Goal: Task Accomplishment & Management: Complete application form

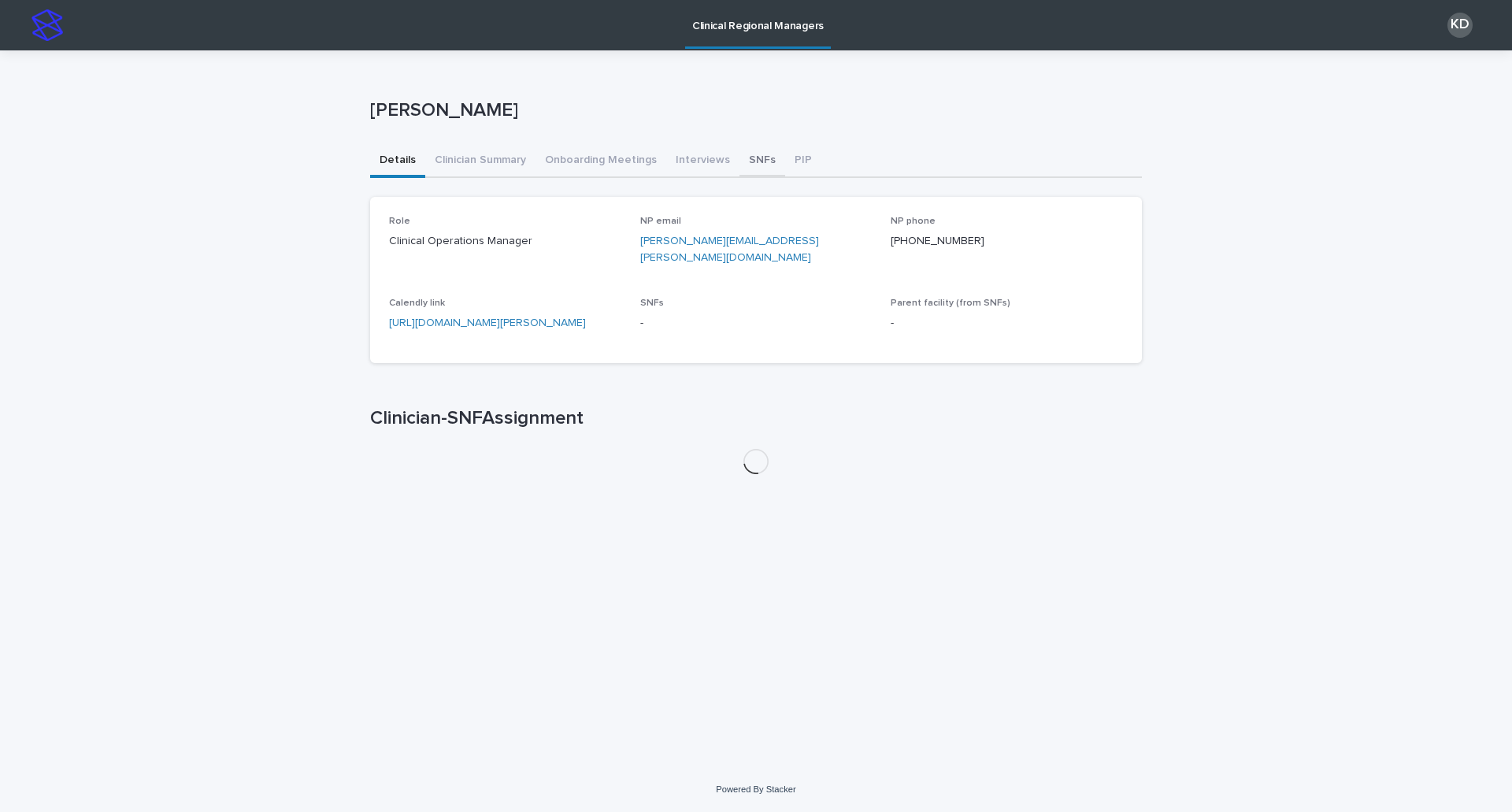
click at [749, 160] on button "SNFs" at bounding box center [763, 161] width 46 height 33
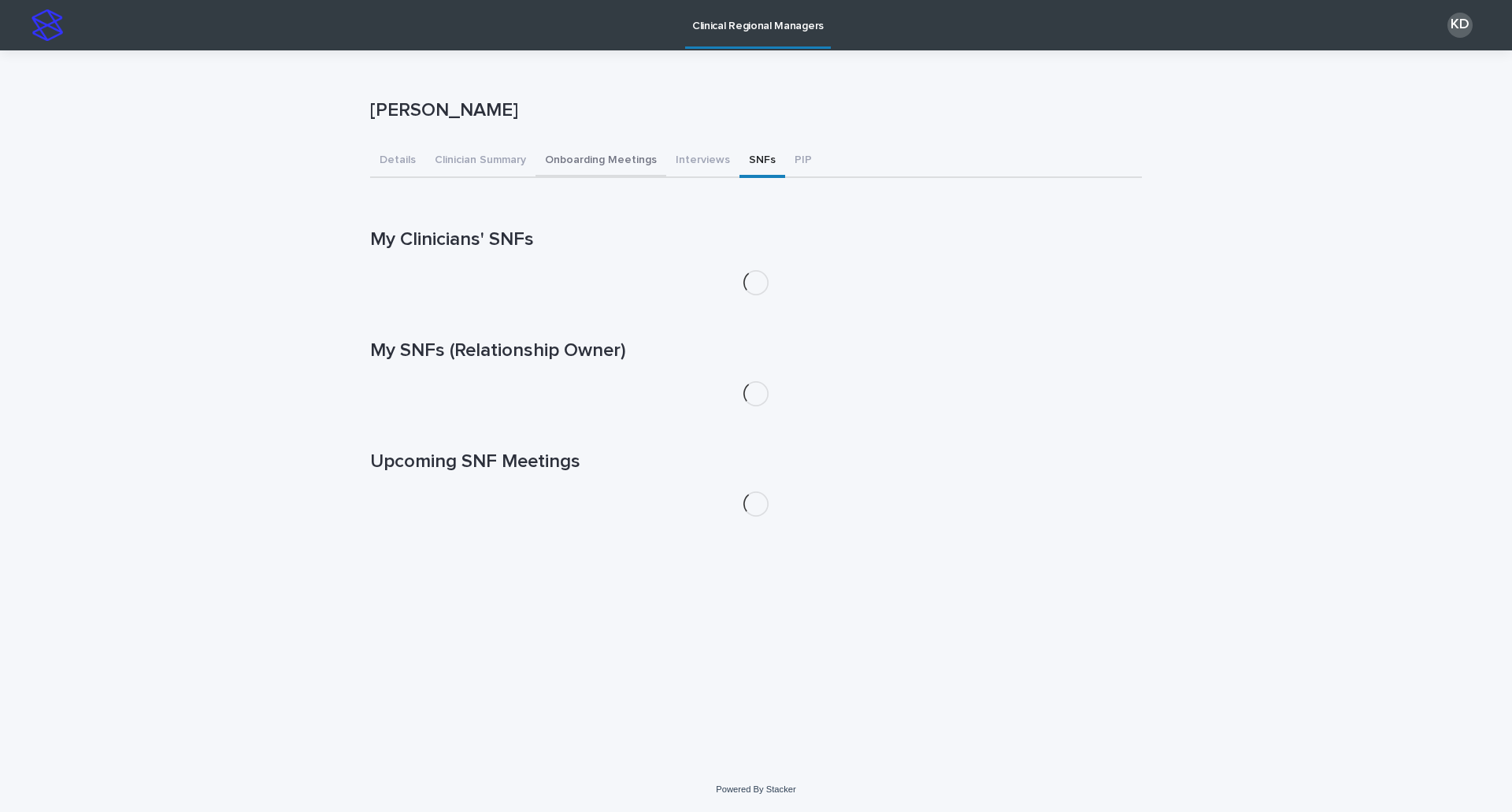
click at [574, 166] on button "Onboarding Meetings" at bounding box center [601, 161] width 131 height 33
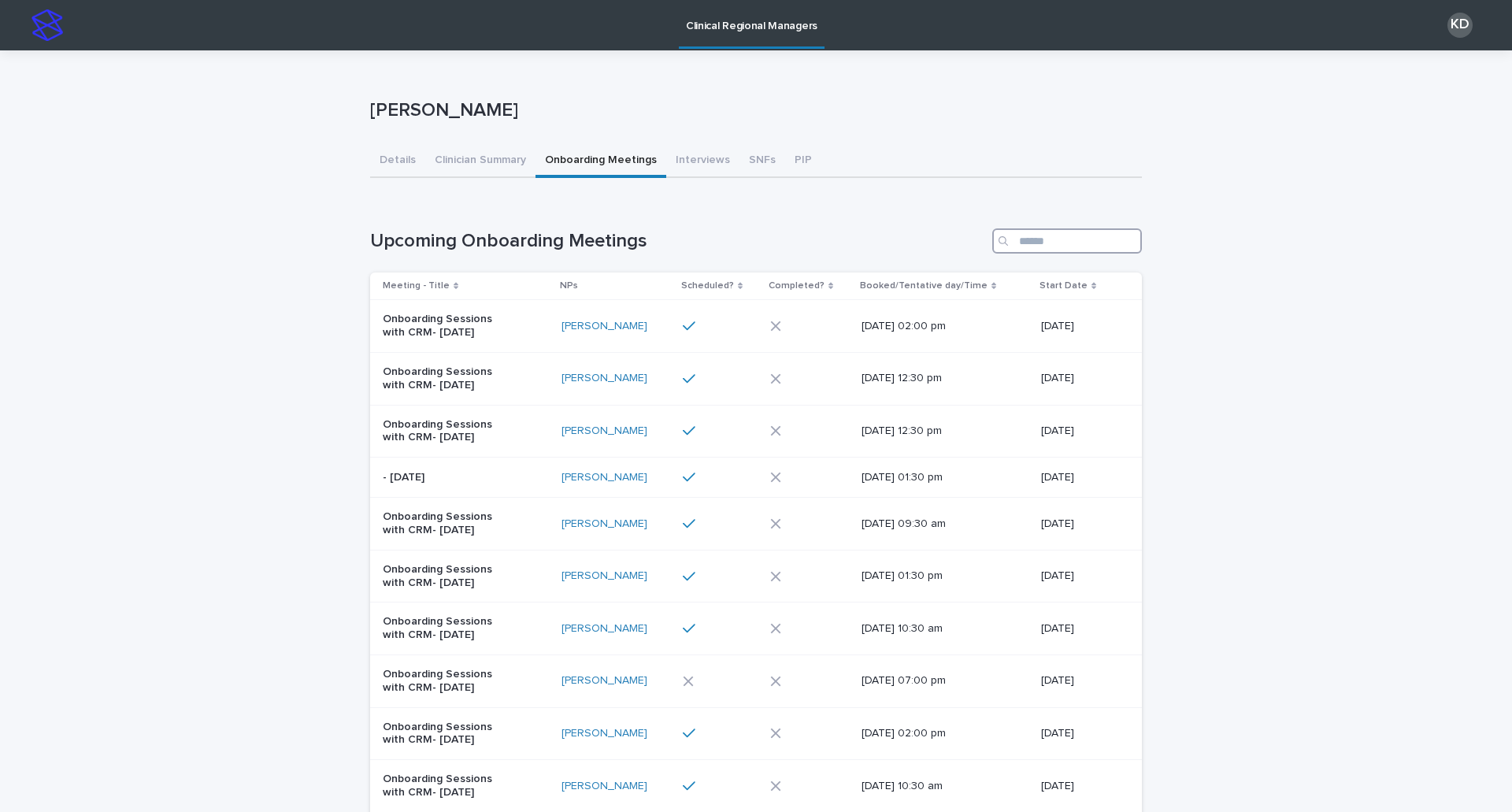
click at [1091, 244] on input "Search" at bounding box center [1068, 241] width 150 height 25
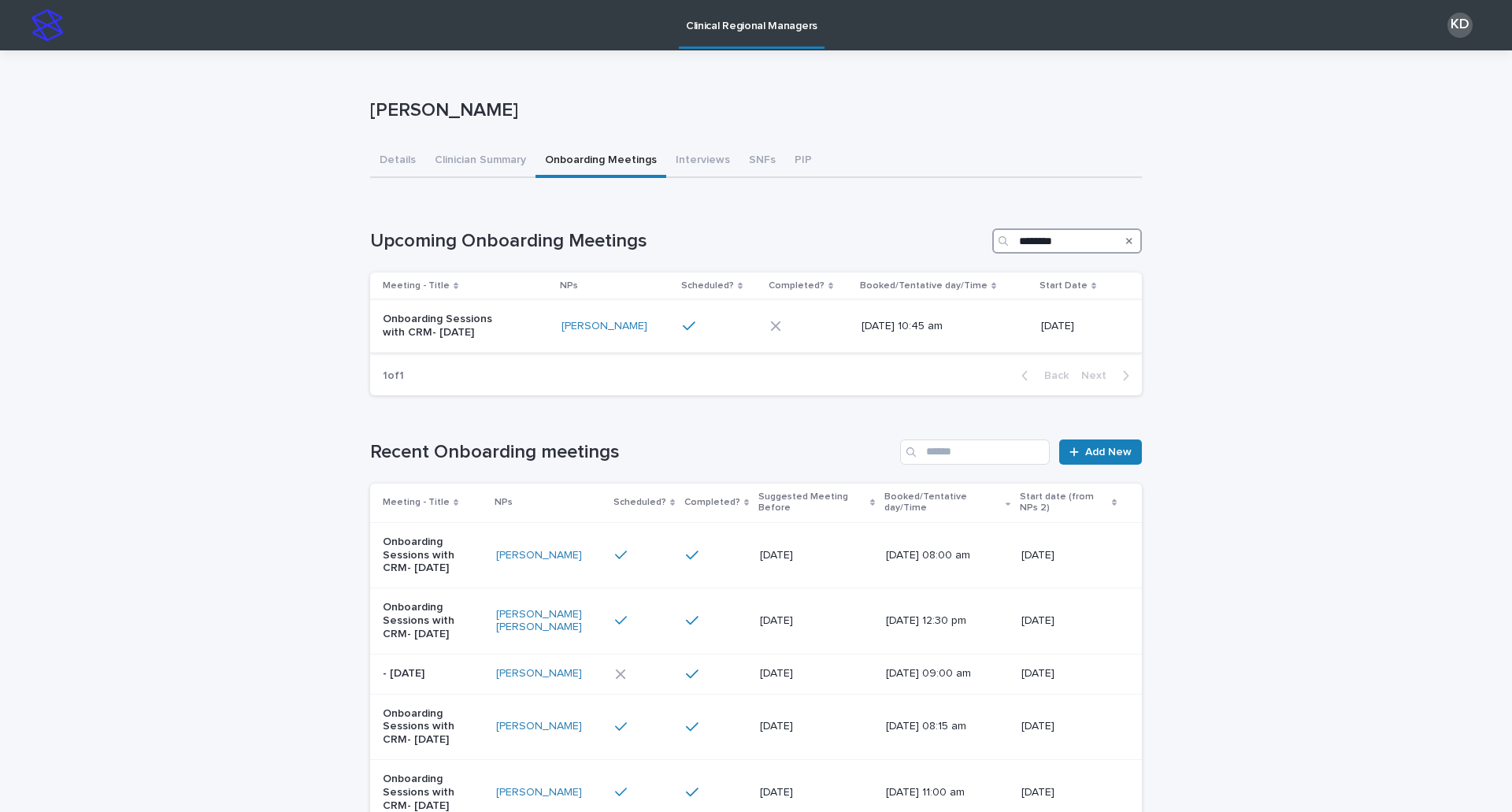
type input "********"
click at [509, 349] on td "Onboarding Sessions with CRM- [DATE]" at bounding box center [462, 326] width 185 height 53
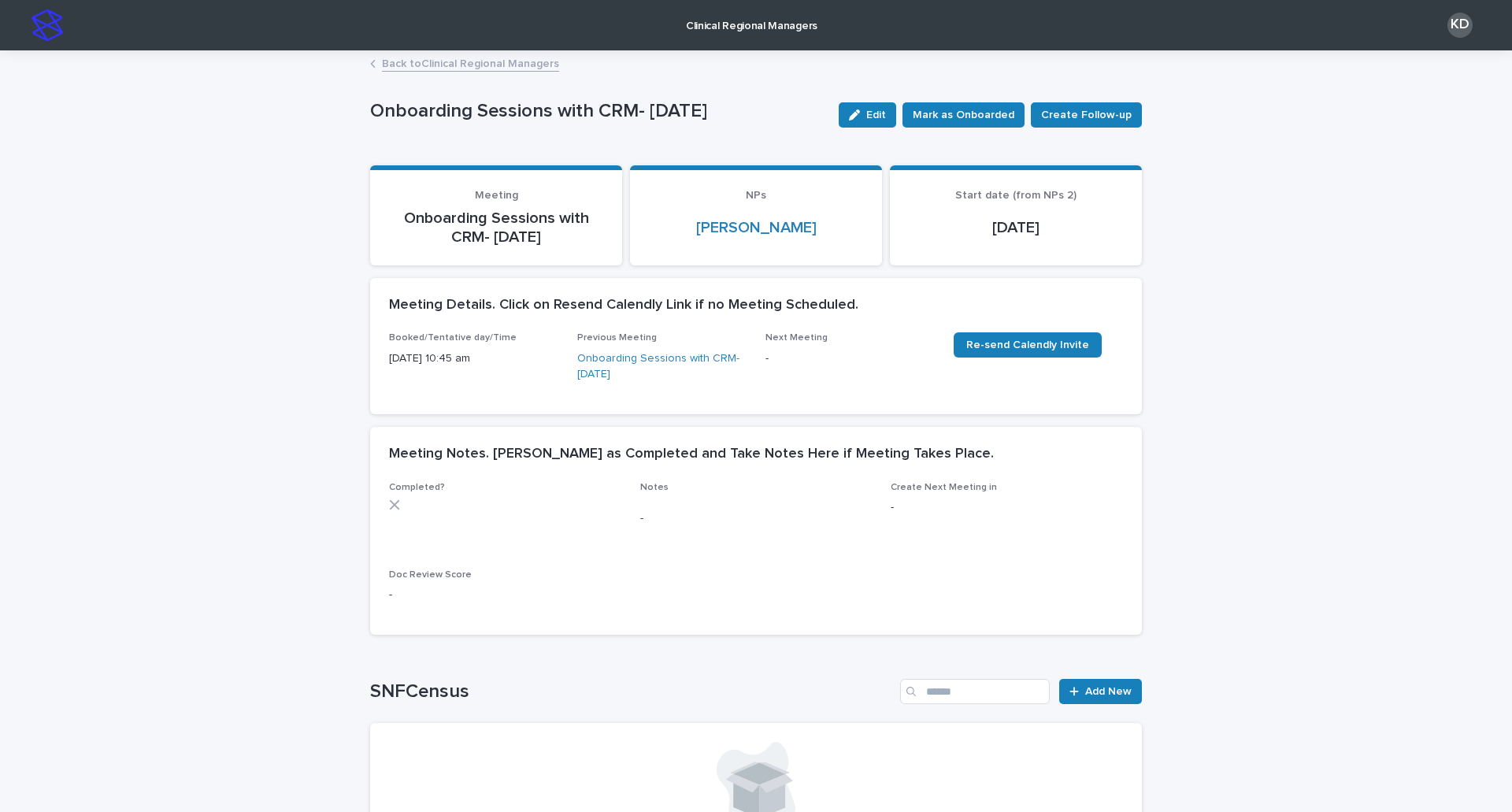
click at [873, 105] on button "Edit" at bounding box center [867, 115] width 58 height 25
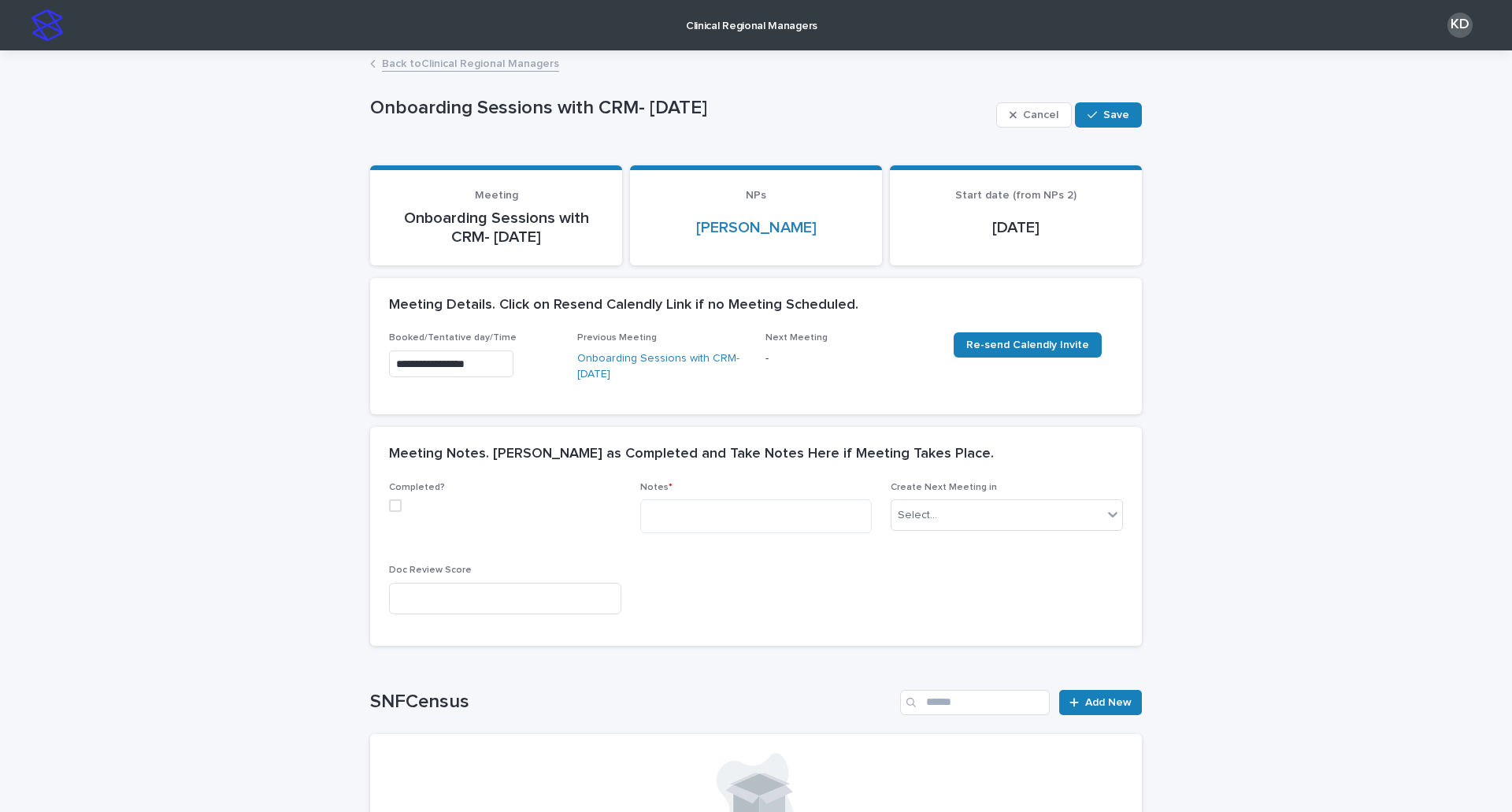
drag, startPoint x: 388, startPoint y: 504, endPoint x: 461, endPoint y: 511, distance: 73.3
click at [389, 505] on span at bounding box center [395, 505] width 12 height 12
click at [767, 523] on textarea at bounding box center [757, 517] width 233 height 34
paste textarea "**********"
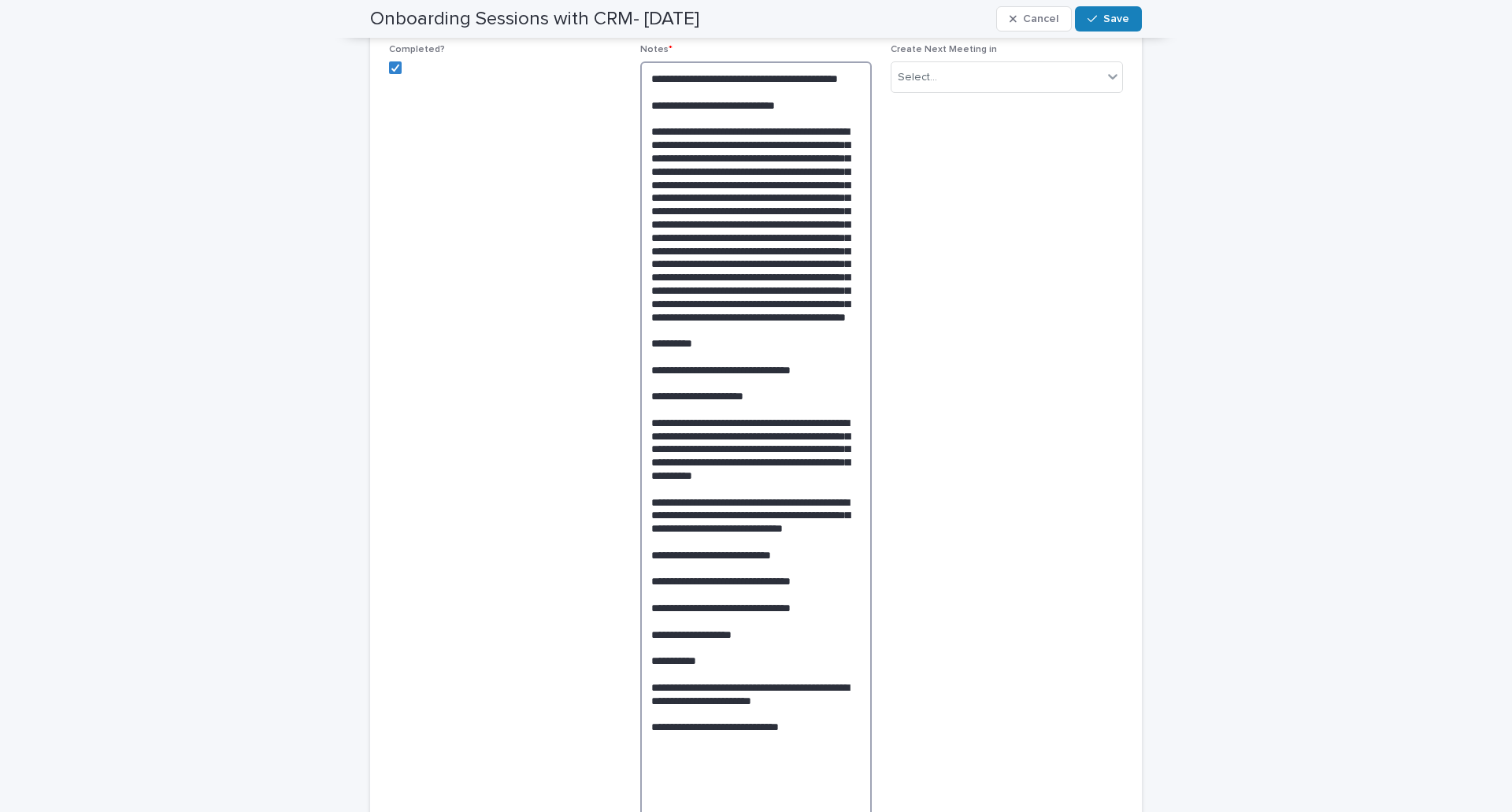
scroll to position [202, 0]
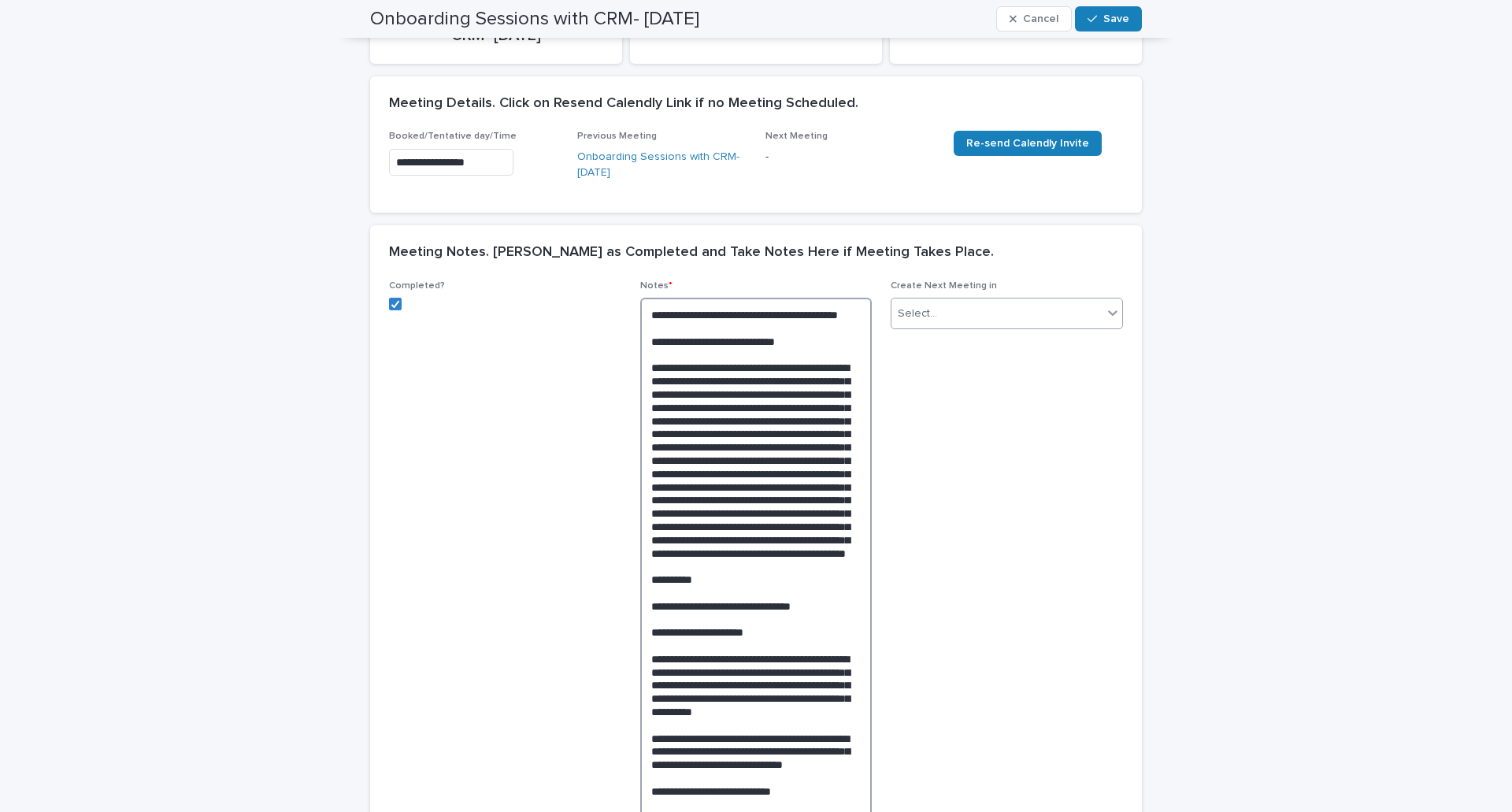
type textarea "**********"
click at [946, 322] on div "Select..." at bounding box center [997, 314] width 211 height 26
click at [959, 423] on div "1 Week" at bounding box center [1002, 426] width 231 height 28
click at [1097, 24] on button "Save" at bounding box center [1108, 19] width 67 height 25
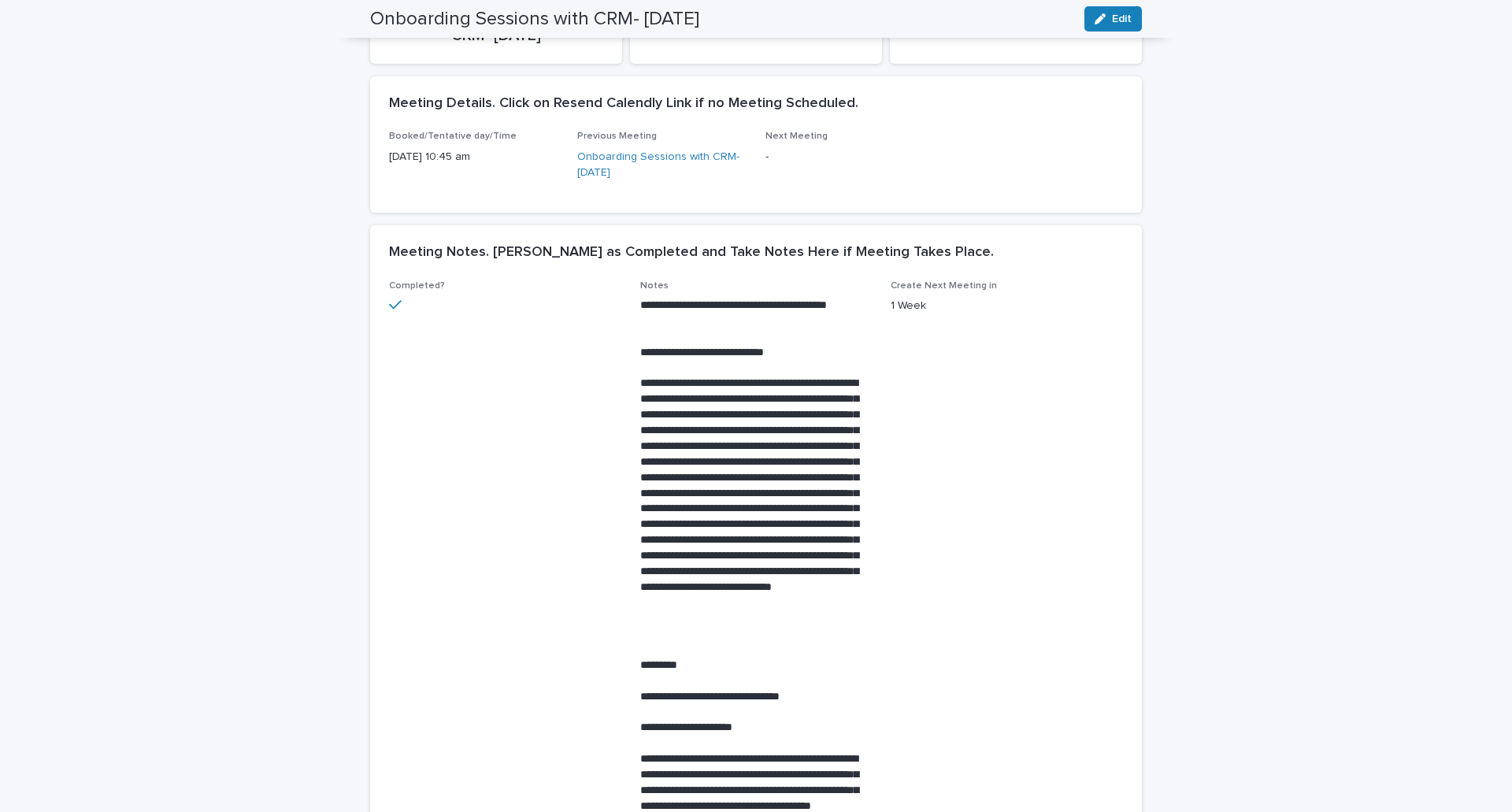
scroll to position [0, 0]
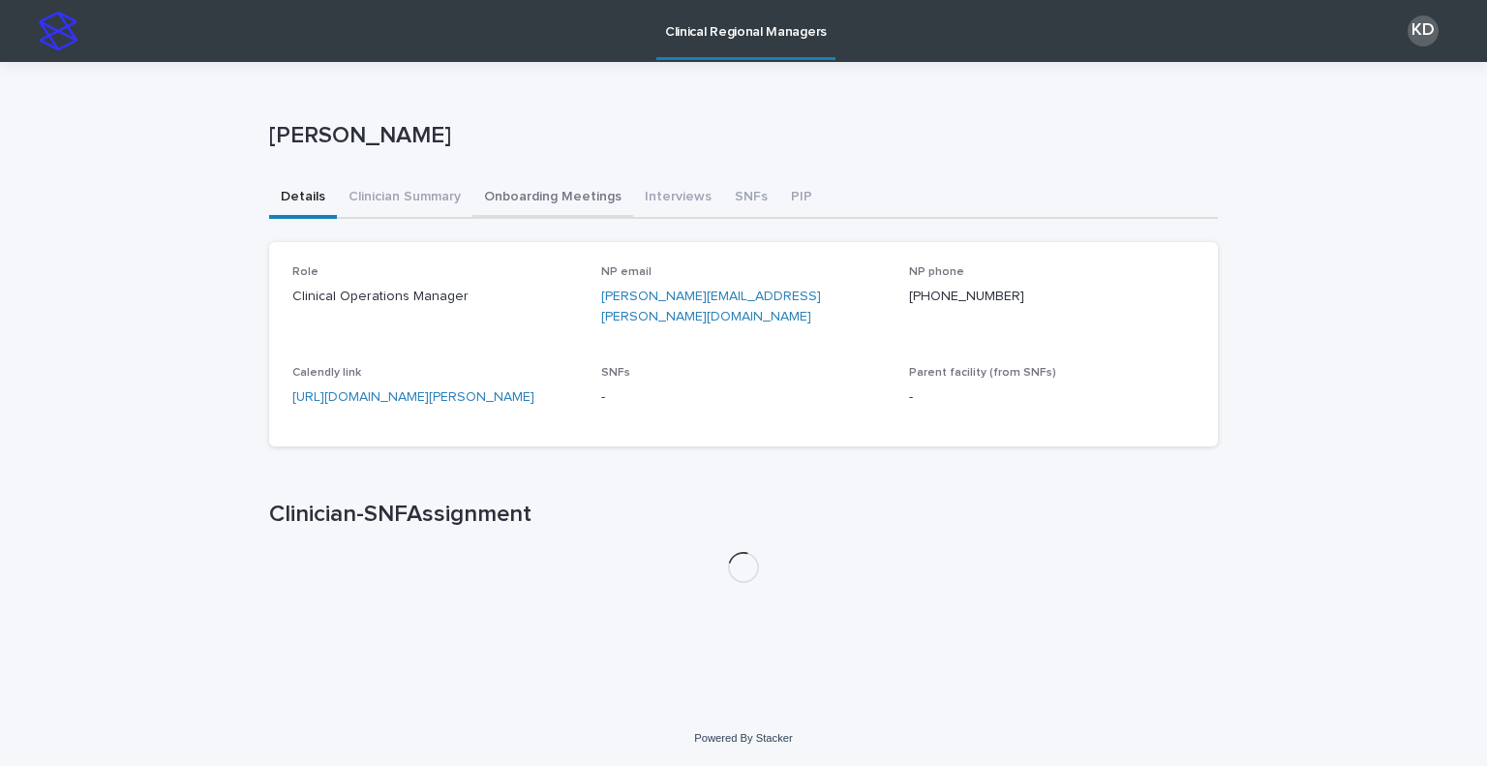
click at [549, 199] on button "Onboarding Meetings" at bounding box center [552, 198] width 161 height 41
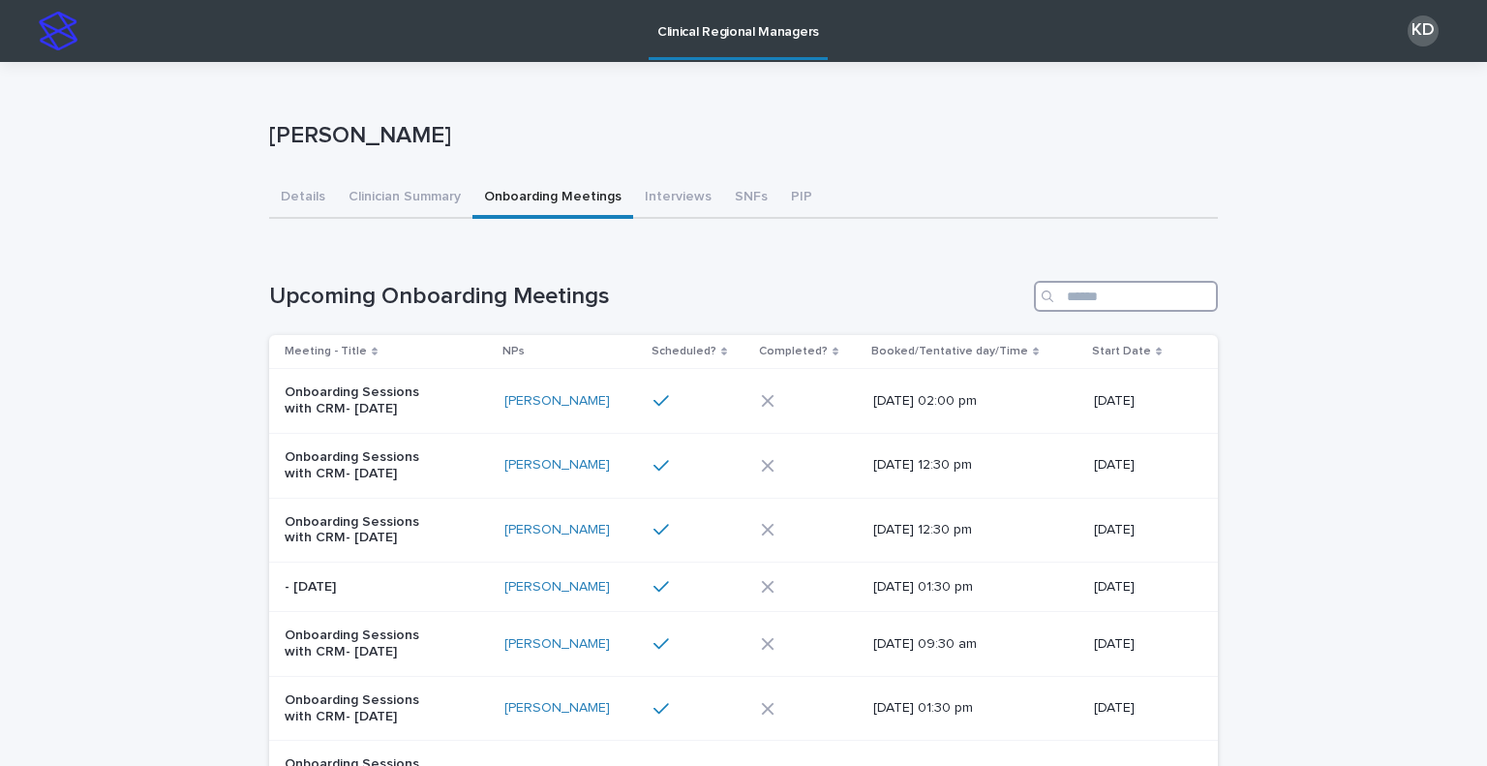
click at [1109, 307] on input "Search" at bounding box center [1126, 296] width 184 height 31
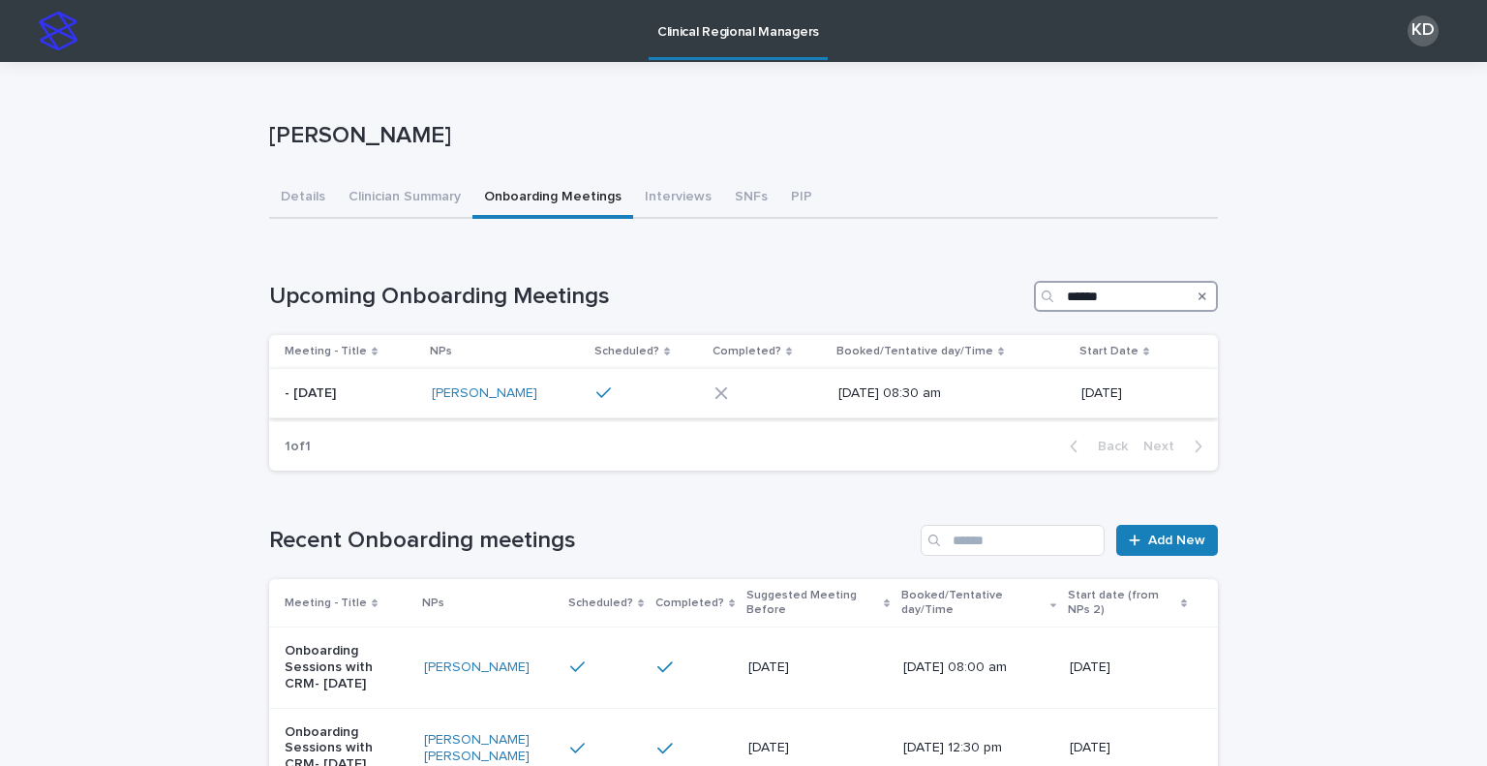
type input "******"
click at [401, 391] on p "- [DATE]" at bounding box center [351, 393] width 132 height 16
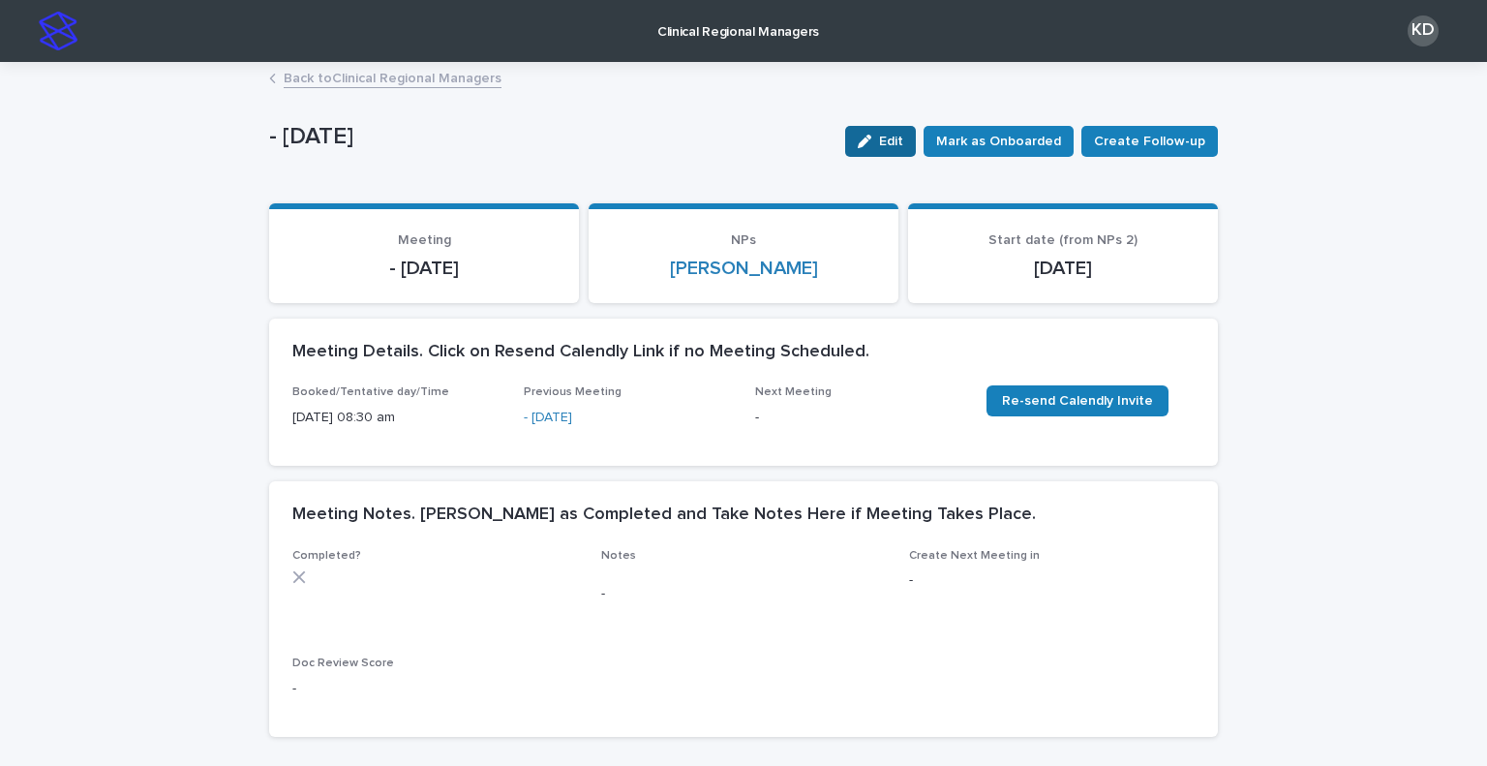
click at [871, 135] on icon "button" at bounding box center [865, 142] width 14 height 14
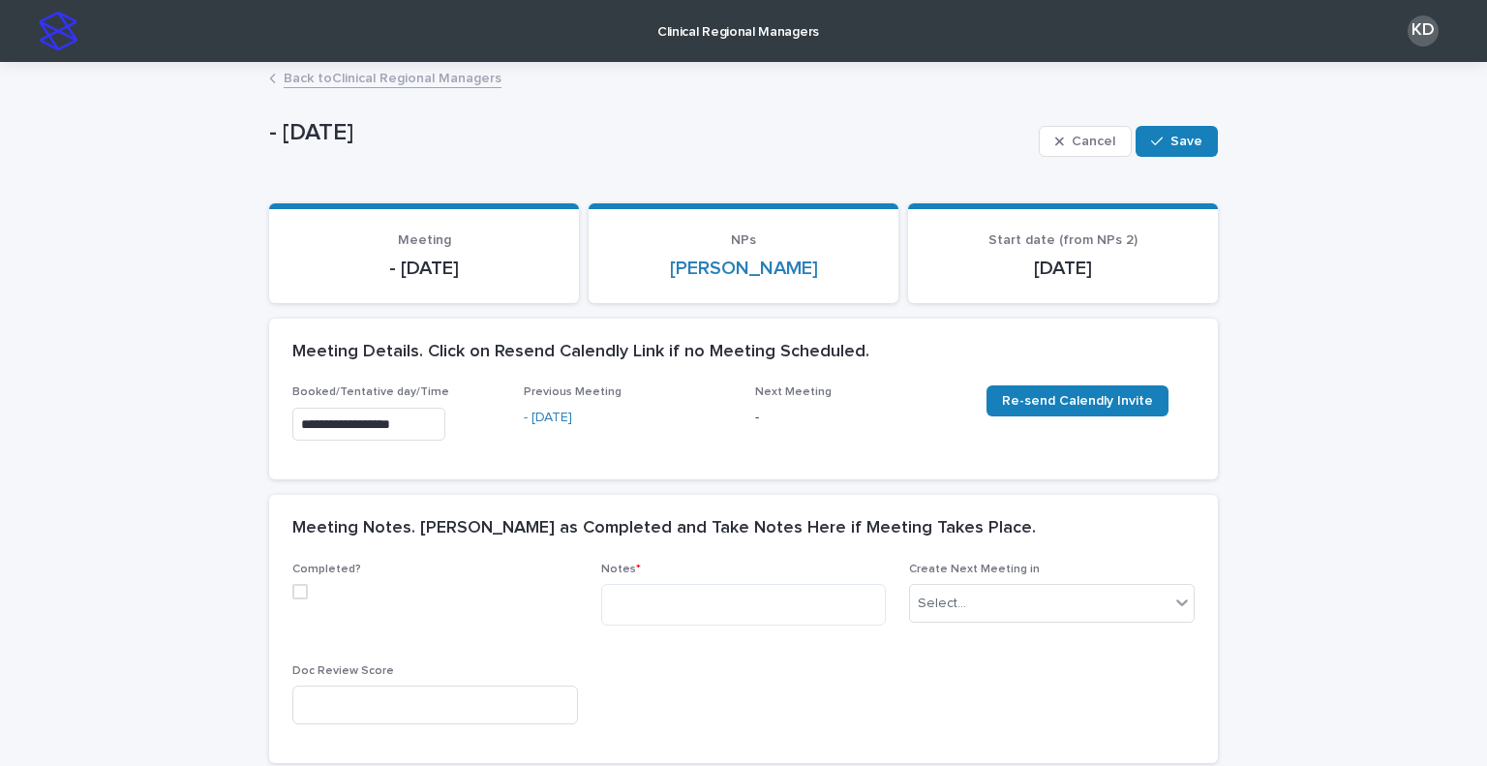
click at [292, 594] on span at bounding box center [299, 591] width 15 height 15
click at [706, 622] on div "Notes *" at bounding box center [744, 601] width 286 height 78
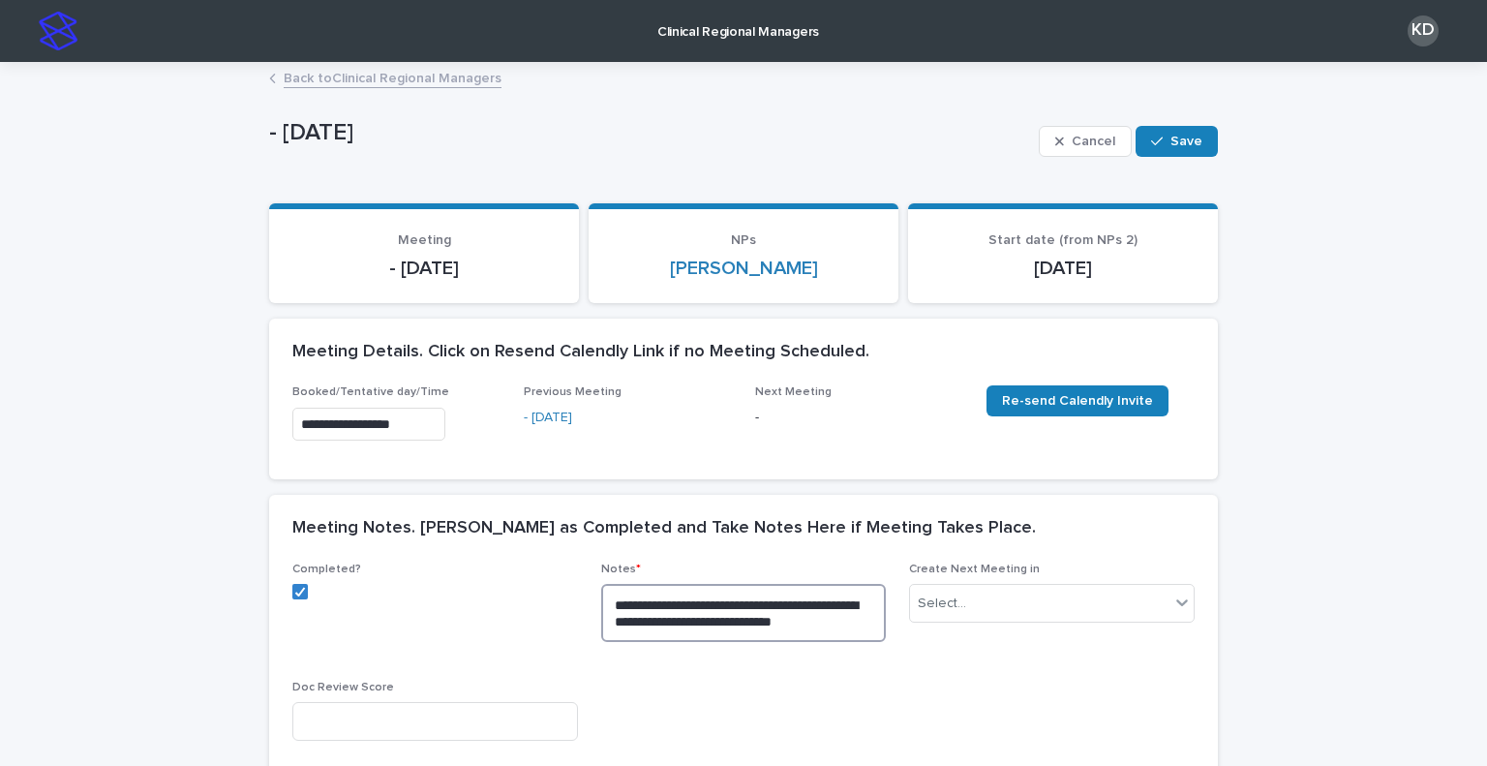
type textarea "**********"
click at [986, 626] on div "Create Next Meeting in Select..." at bounding box center [1052, 599] width 286 height 75
click at [1013, 603] on div "Select..." at bounding box center [1039, 603] width 259 height 32
click at [977, 673] on div "3 Days" at bounding box center [1045, 683] width 284 height 34
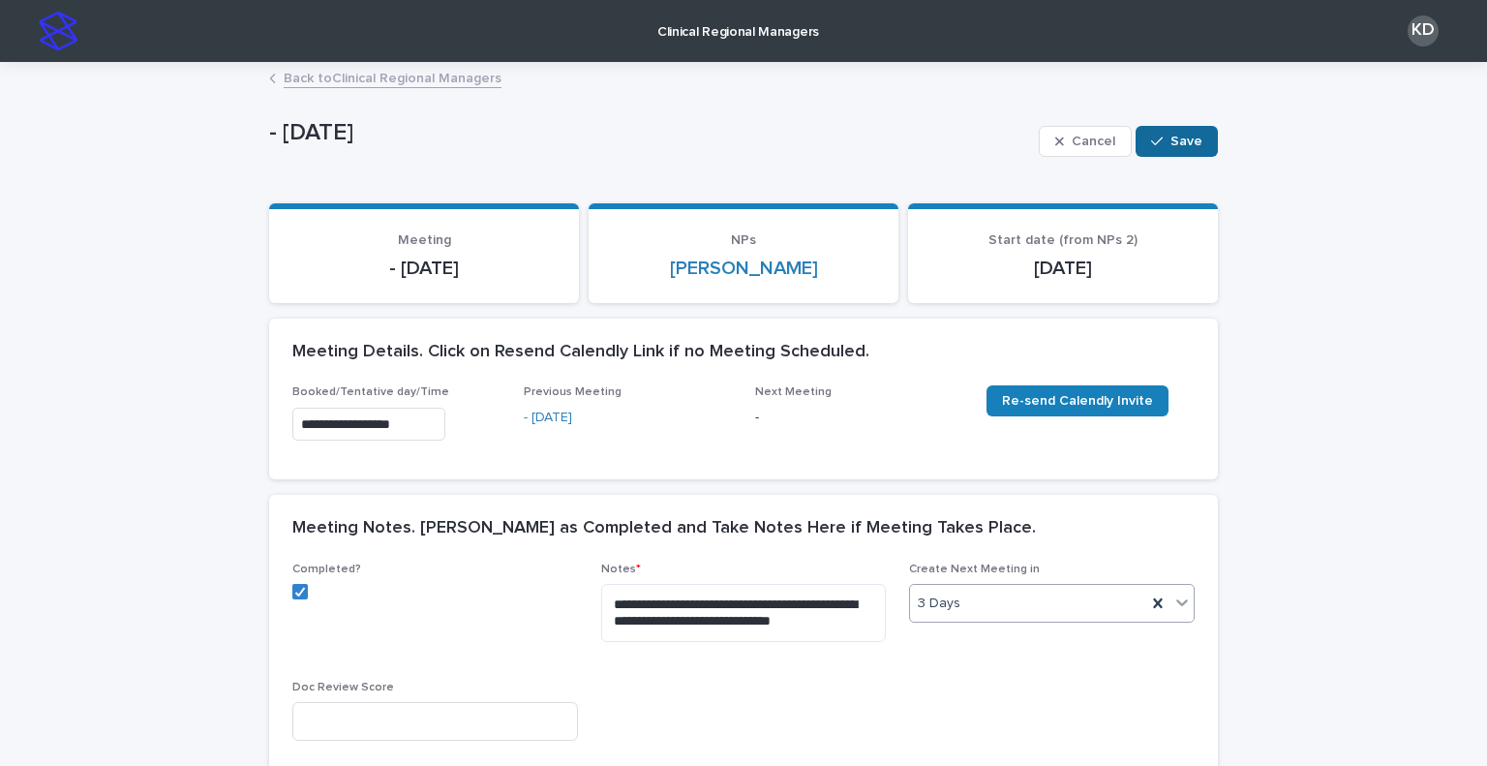
click at [1195, 152] on button "Save" at bounding box center [1176, 141] width 82 height 31
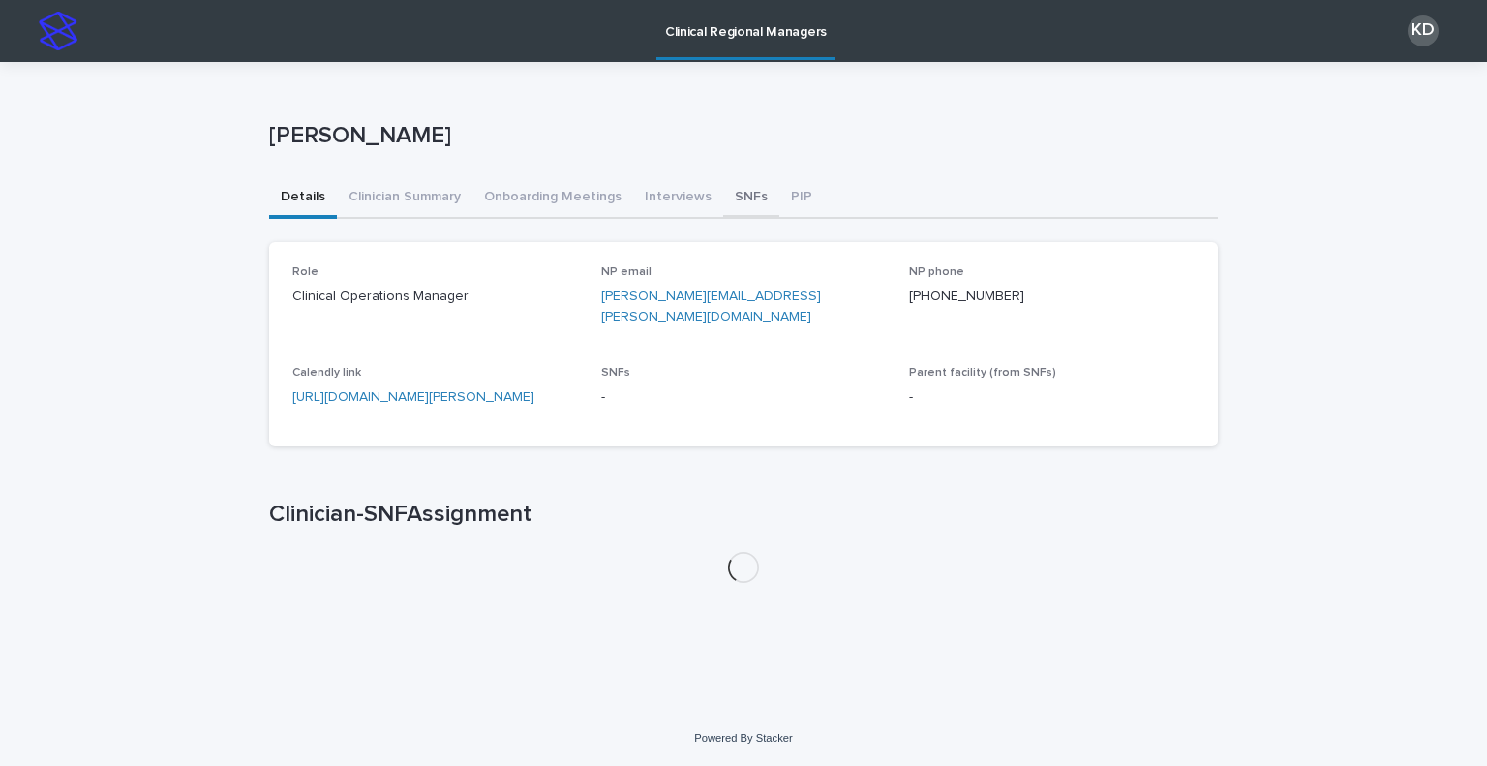
drag, startPoint x: 733, startPoint y: 197, endPoint x: 751, endPoint y: 208, distance: 21.2
click at [732, 197] on button "SNFs" at bounding box center [751, 198] width 56 height 41
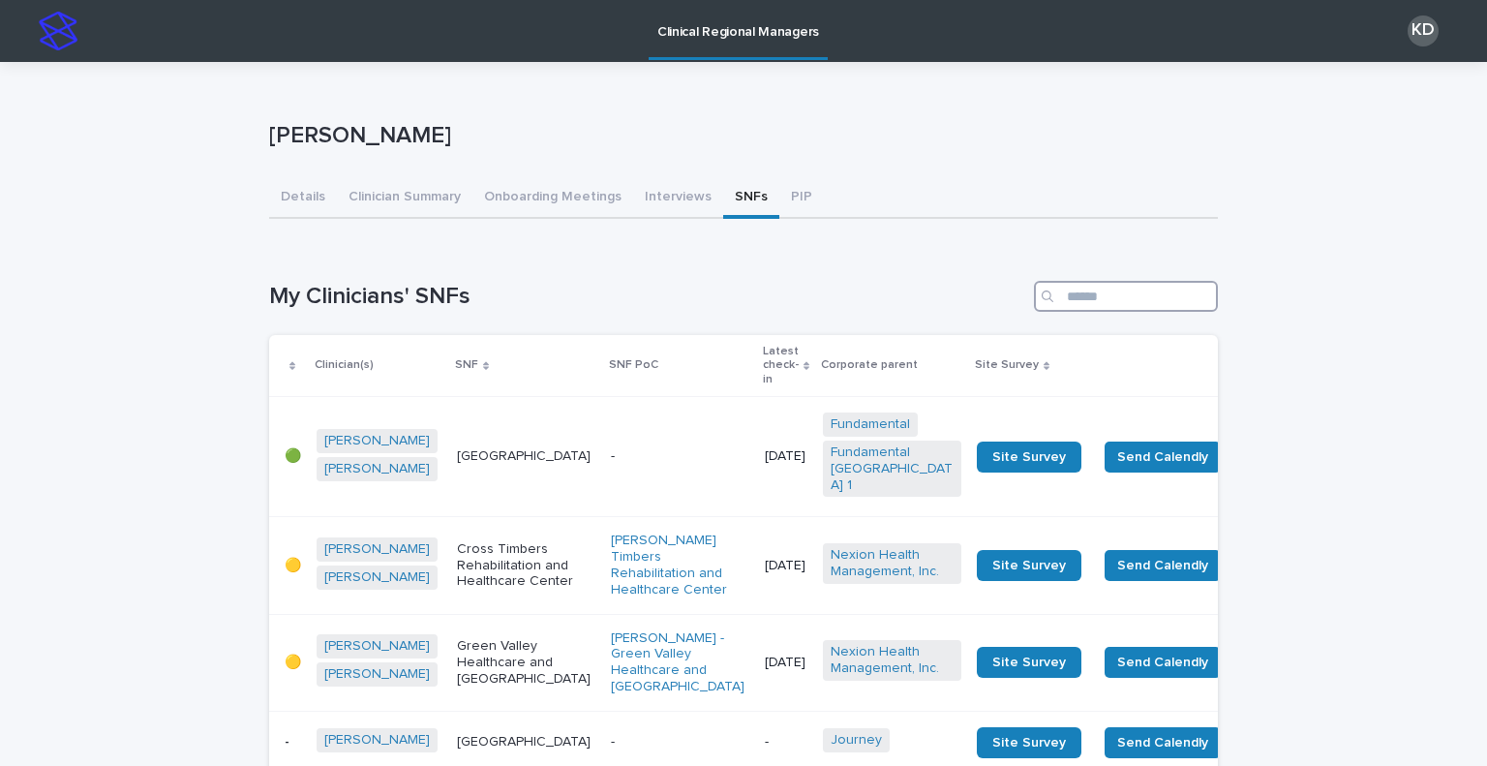
drag, startPoint x: 1089, startPoint y: 289, endPoint x: 1081, endPoint y: 283, distance: 10.3
click at [1092, 294] on input "Search" at bounding box center [1126, 296] width 184 height 31
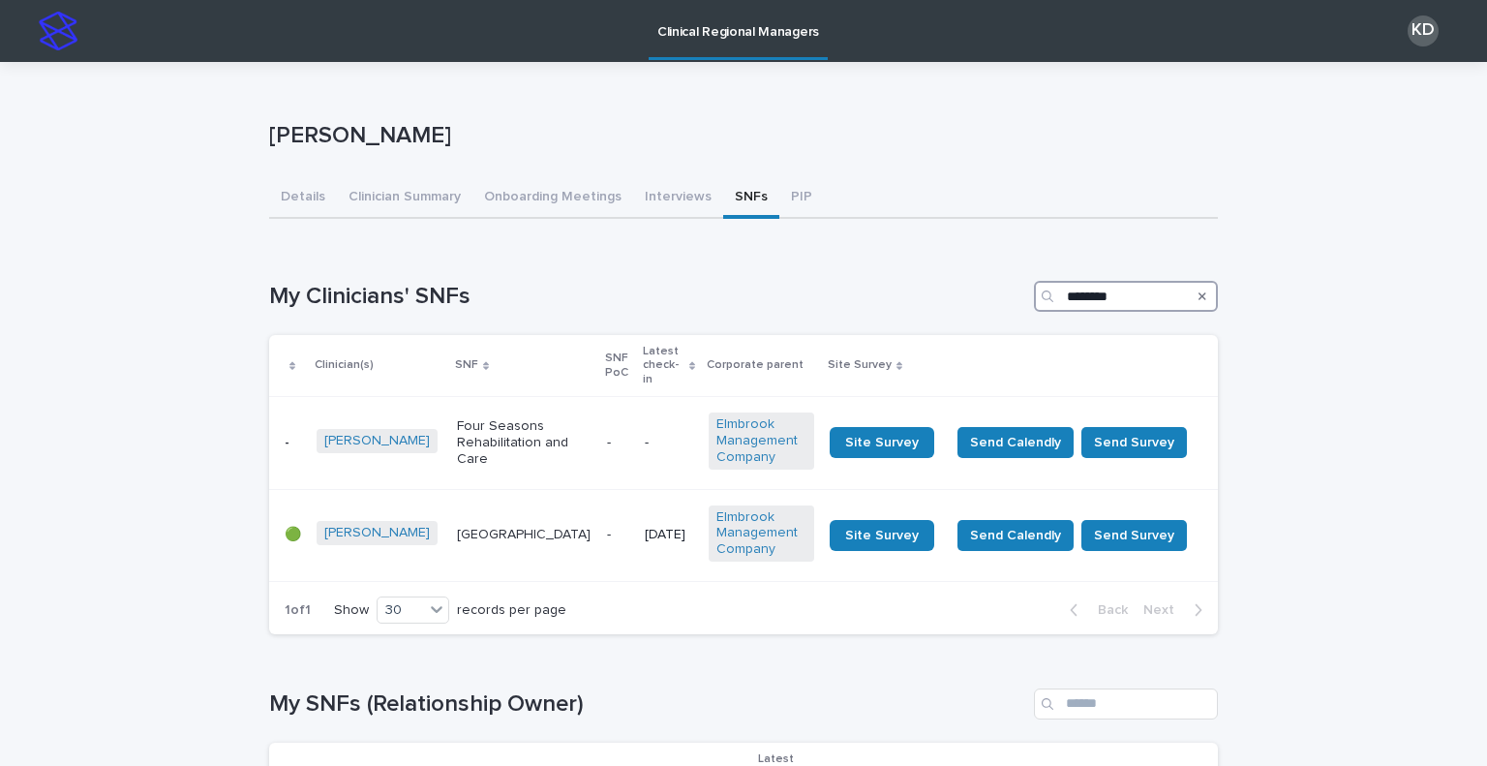
type input "********"
click at [503, 188] on button "Onboarding Meetings" at bounding box center [552, 198] width 161 height 41
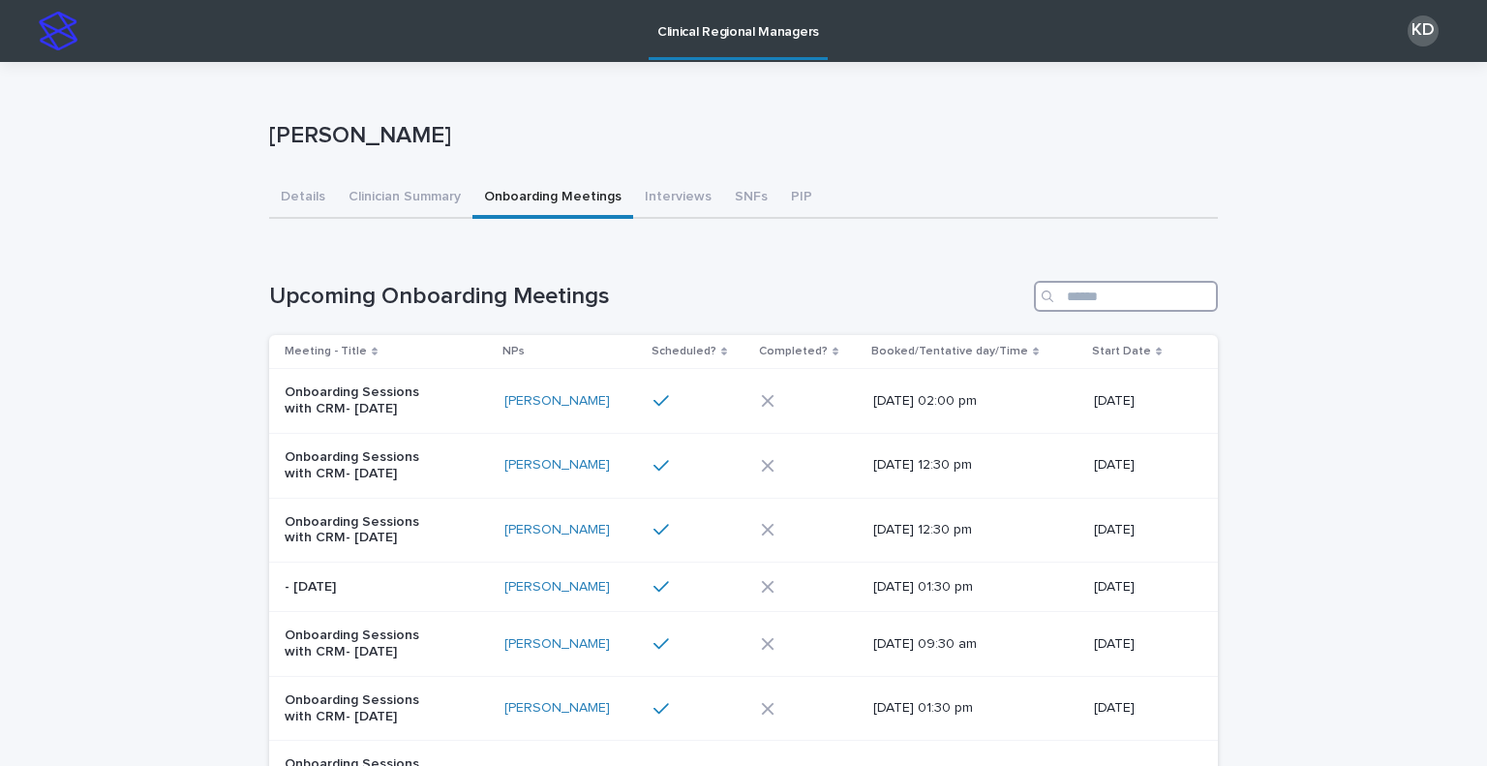
click at [1089, 297] on input "Search" at bounding box center [1126, 296] width 184 height 31
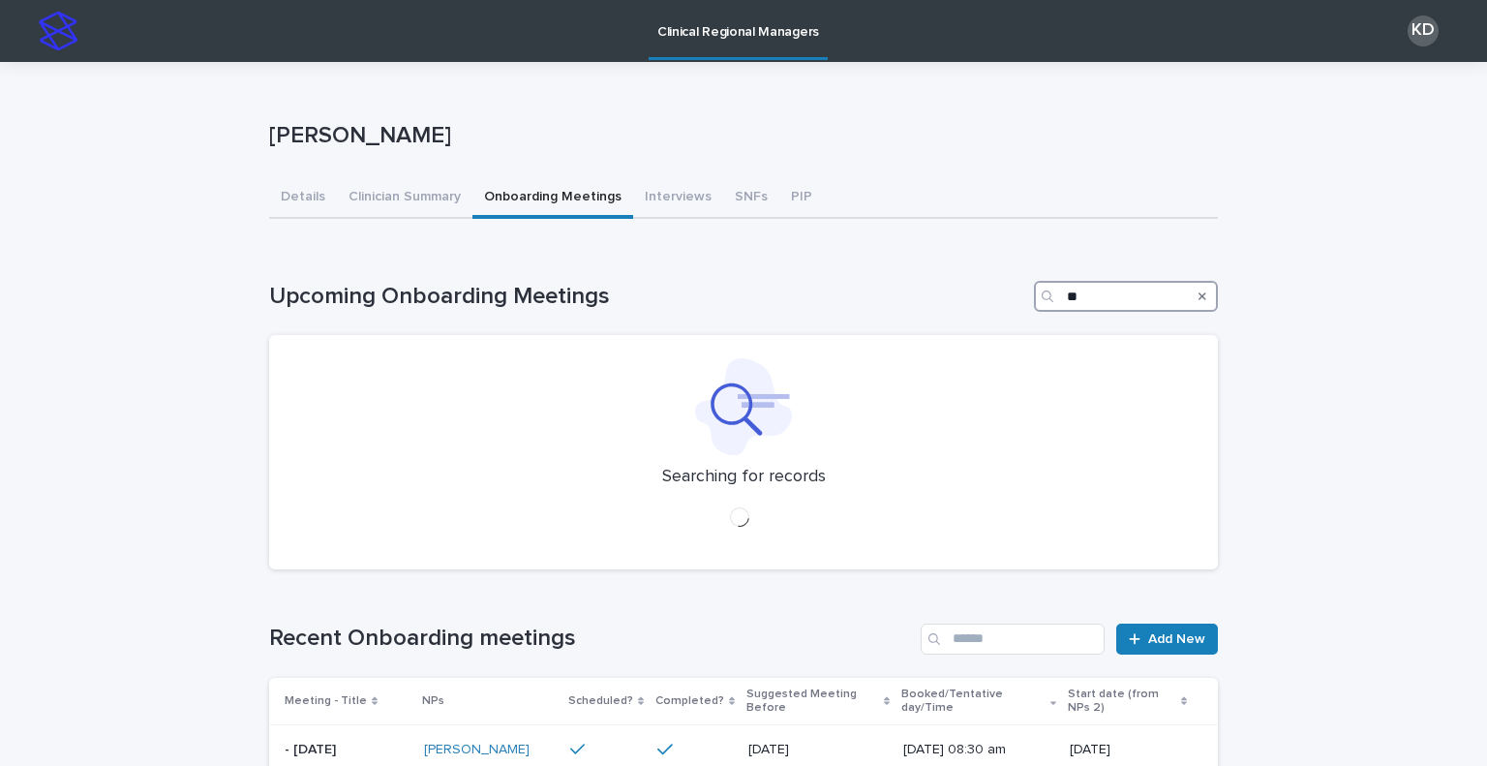
type input "*"
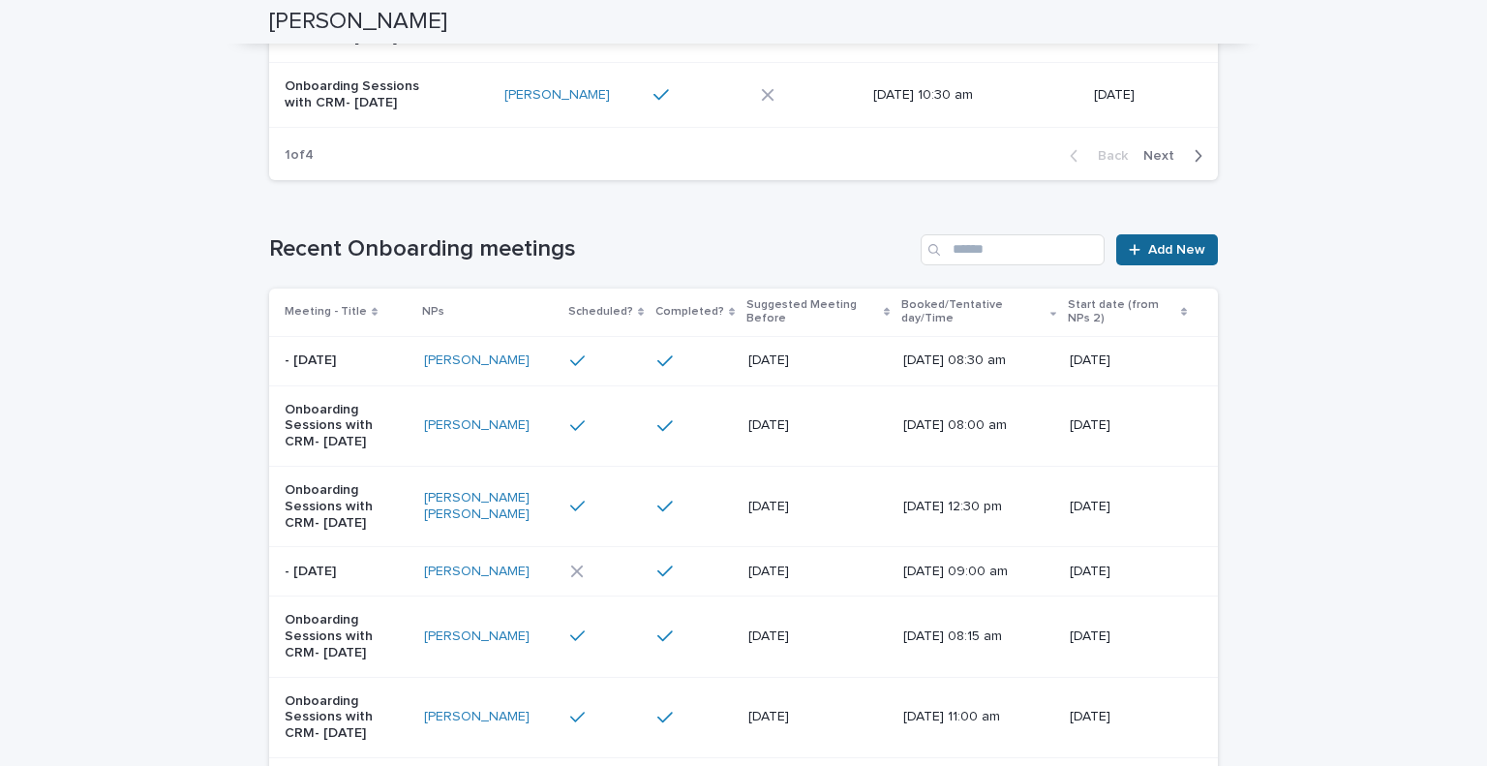
click at [1159, 248] on span "Add New" at bounding box center [1176, 250] width 57 height 14
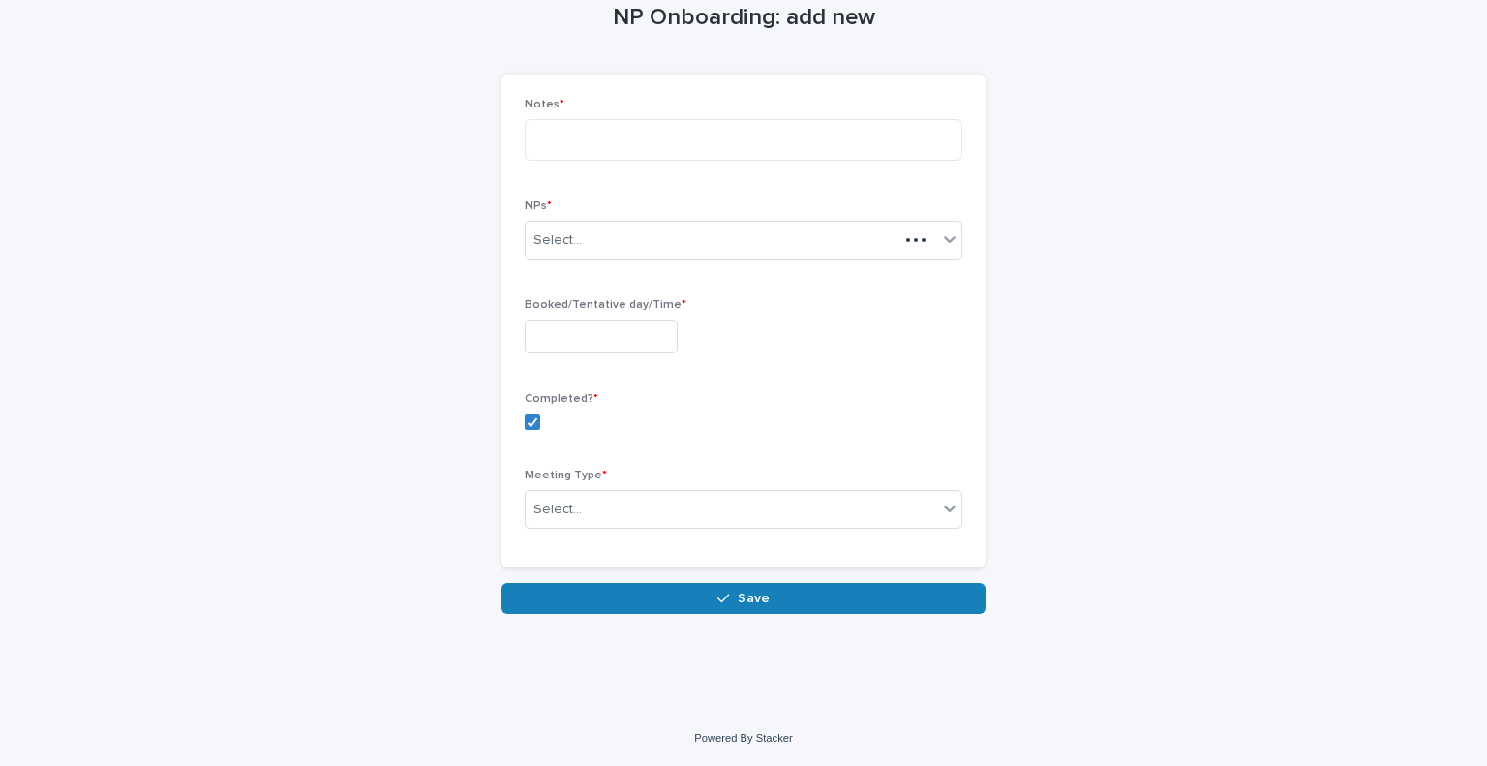
scroll to position [97, 0]
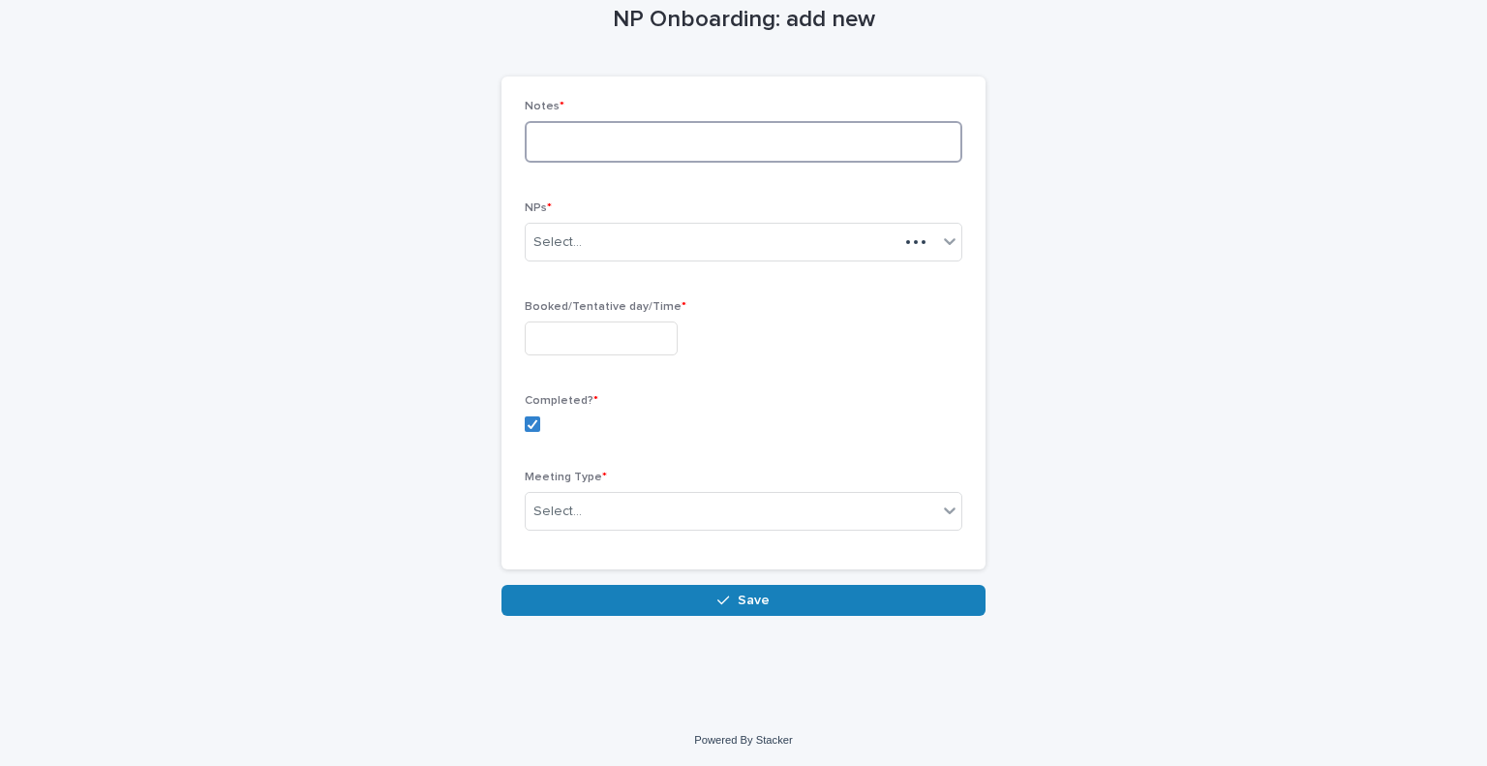
click at [587, 147] on textarea at bounding box center [743, 142] width 437 height 42
paste textarea "**********"
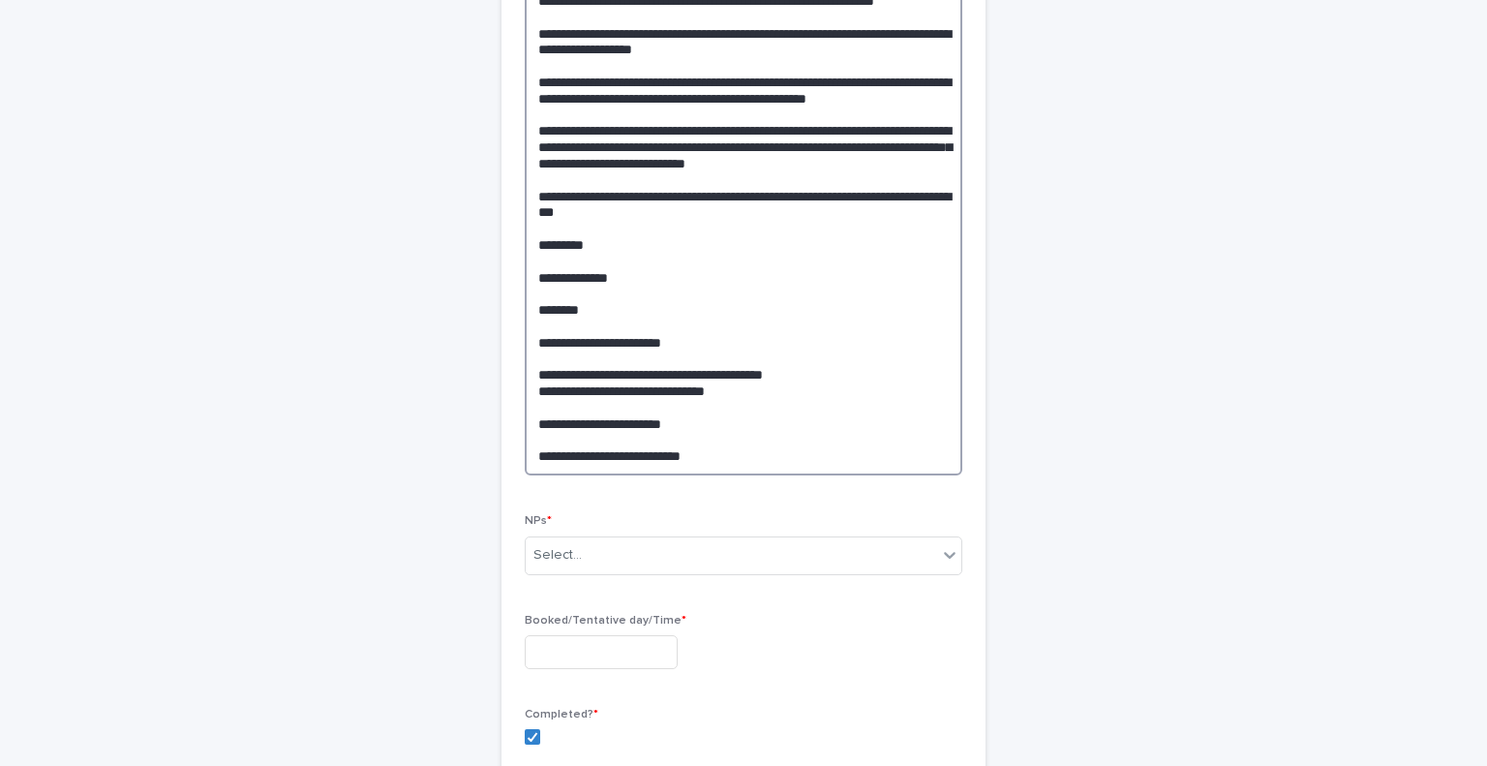
scroll to position [581, 0]
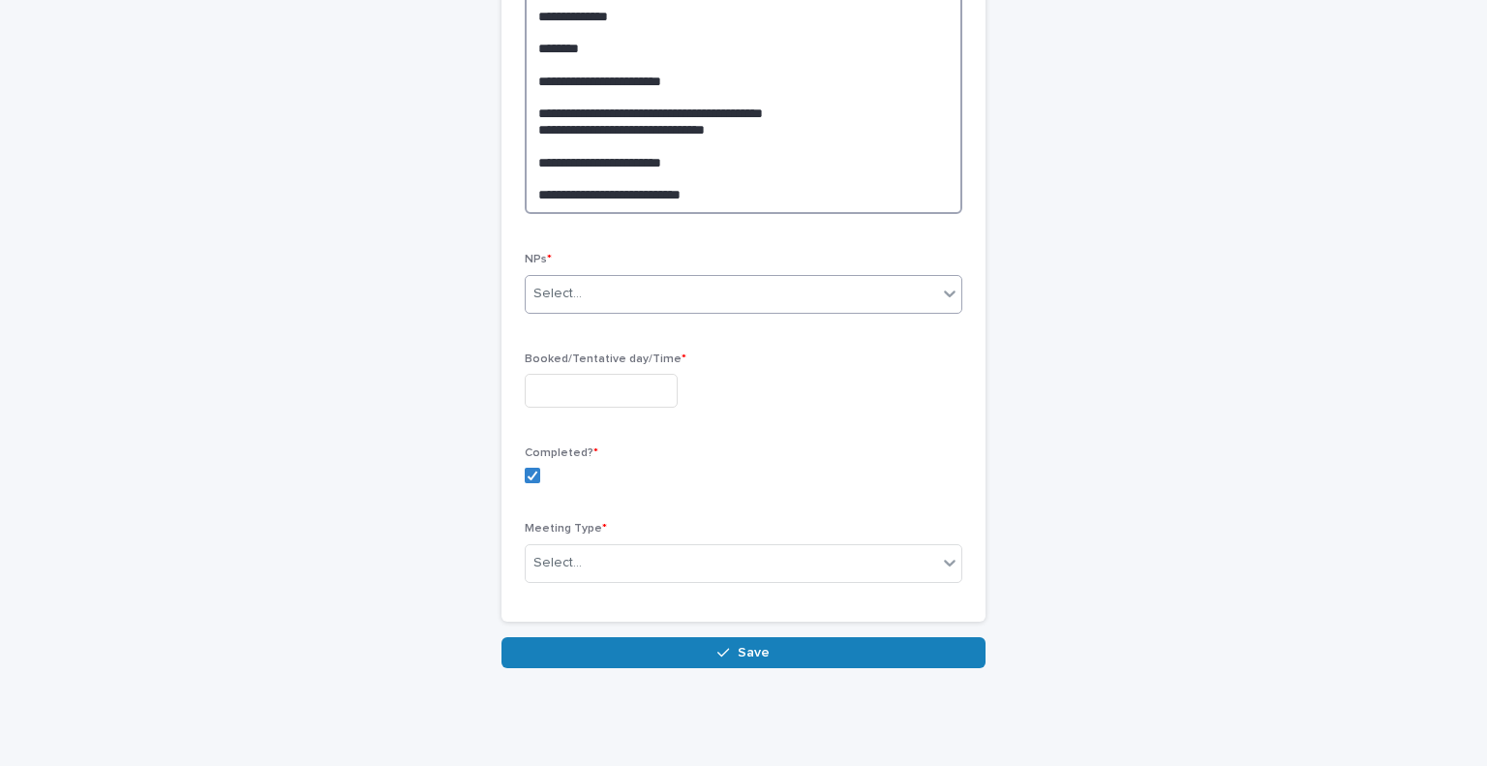
type textarea "**********"
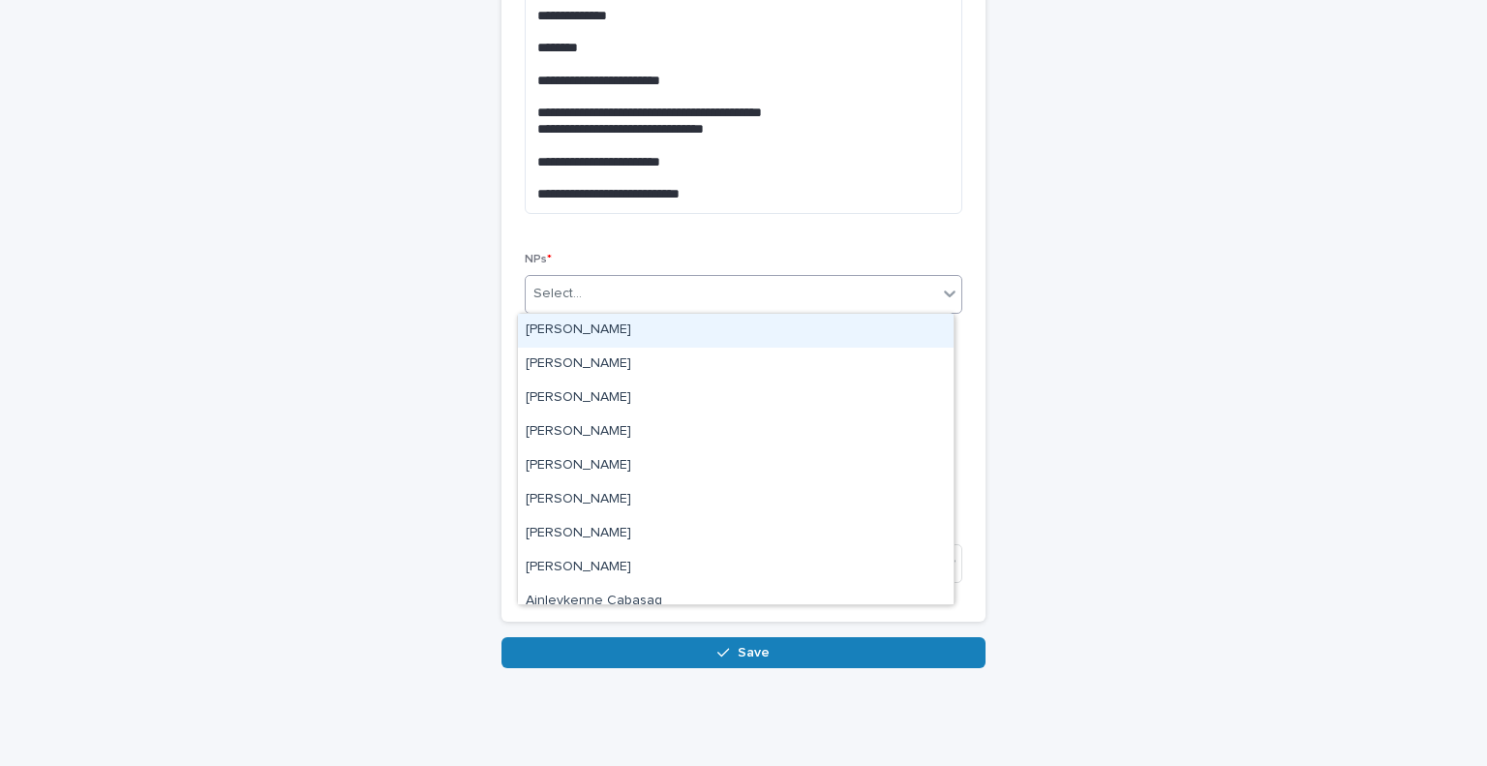
click at [720, 289] on div "Select..." at bounding box center [731, 294] width 411 height 32
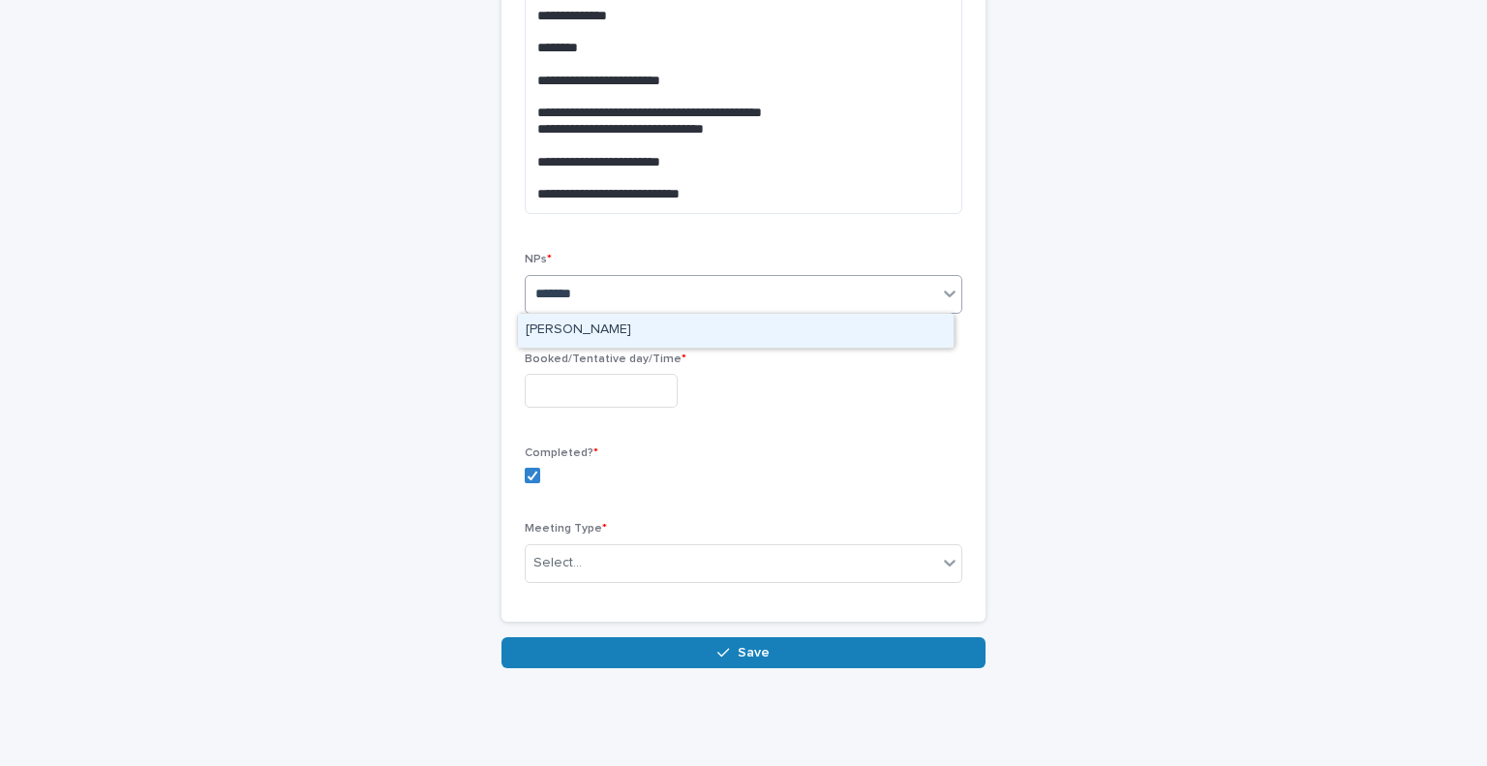
type input "********"
click at [622, 323] on div "Michelle Jennings" at bounding box center [736, 331] width 436 height 34
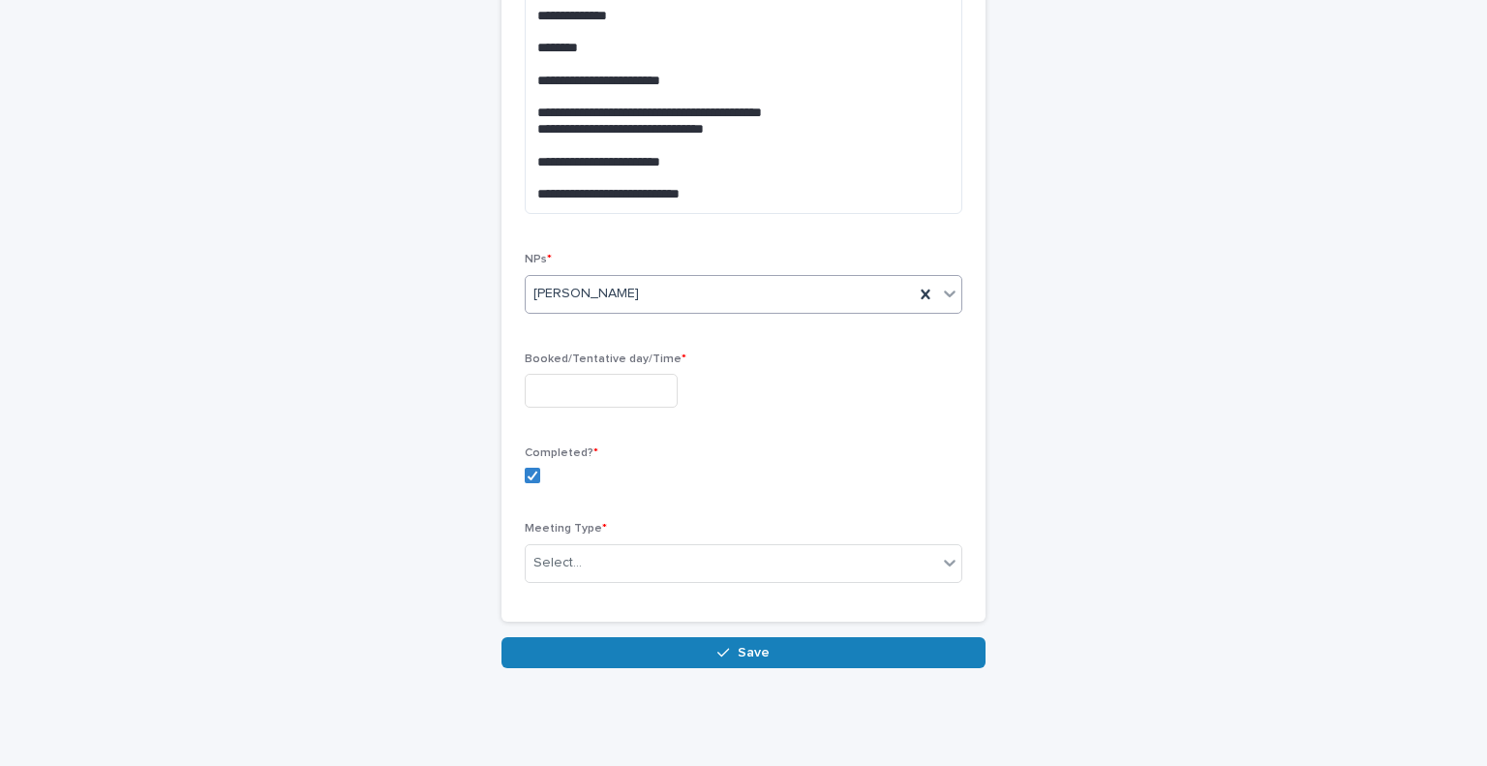
click at [615, 386] on input "text" at bounding box center [601, 391] width 153 height 34
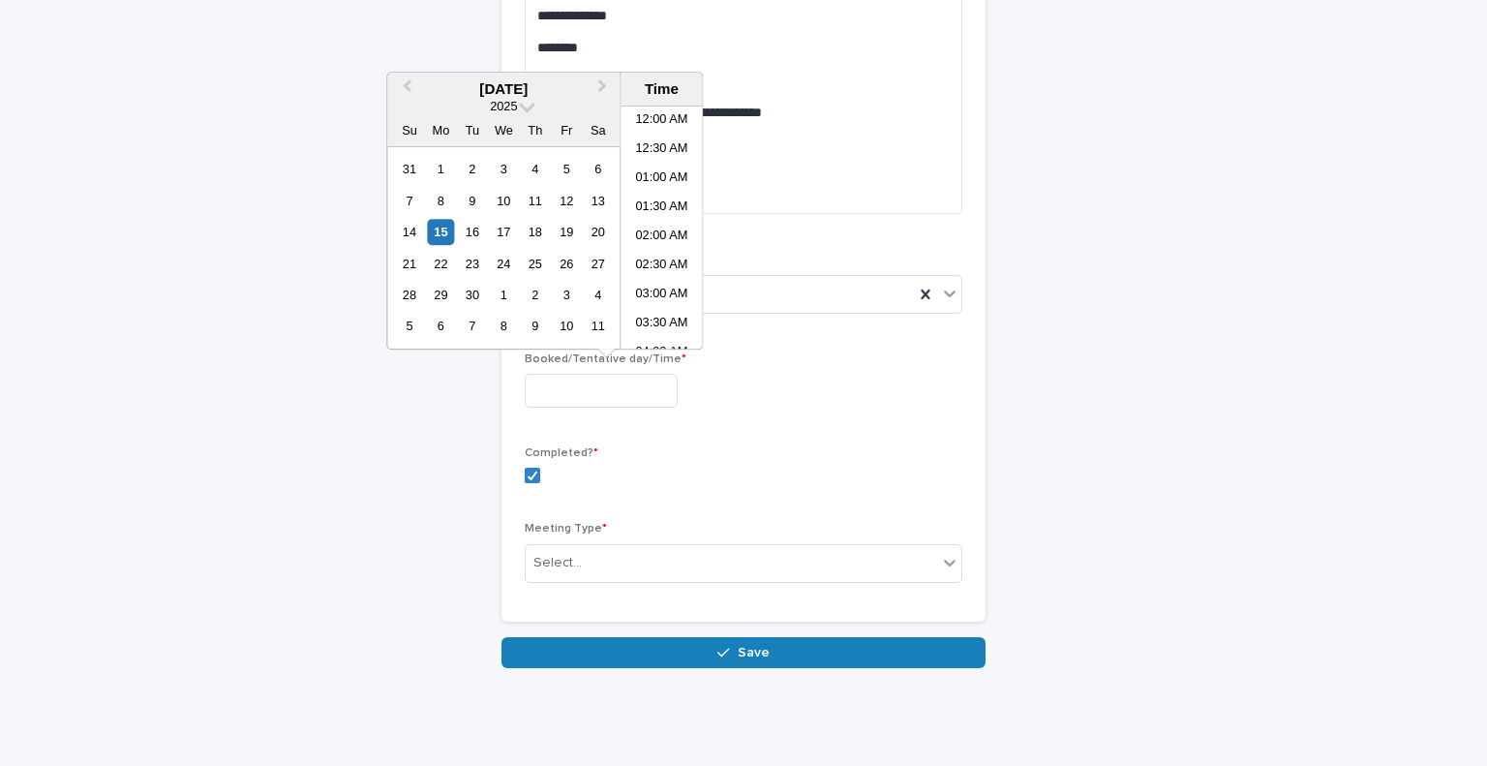
scroll to position [445, 0]
click at [666, 243] on li "10:00 AM" at bounding box center [661, 256] width 82 height 29
type input "**********"
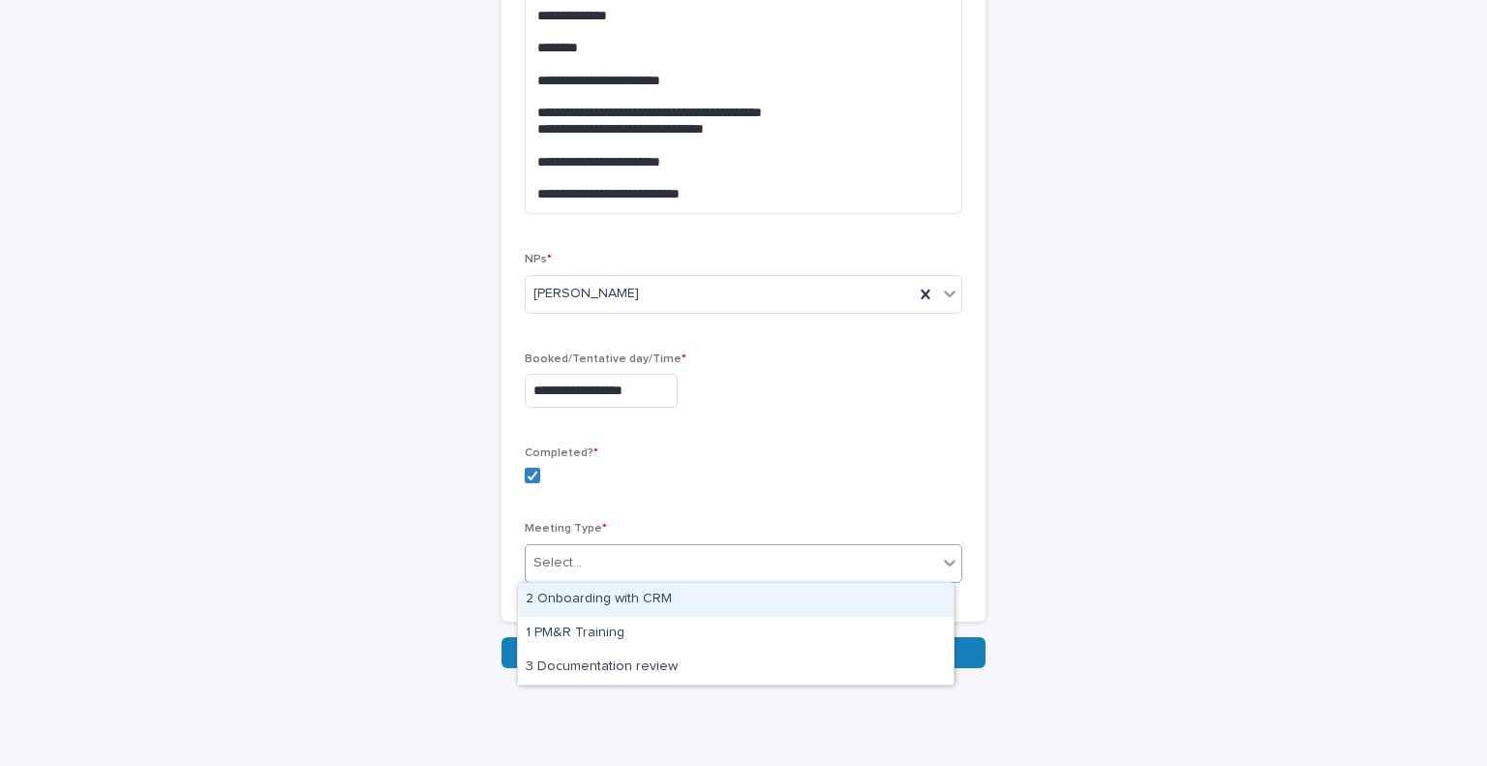
drag, startPoint x: 701, startPoint y: 557, endPoint x: 701, endPoint y: 545, distance: 12.6
click at [701, 557] on div "Select..." at bounding box center [731, 563] width 411 height 32
click at [716, 598] on div "2 Onboarding with CRM" at bounding box center [736, 600] width 436 height 34
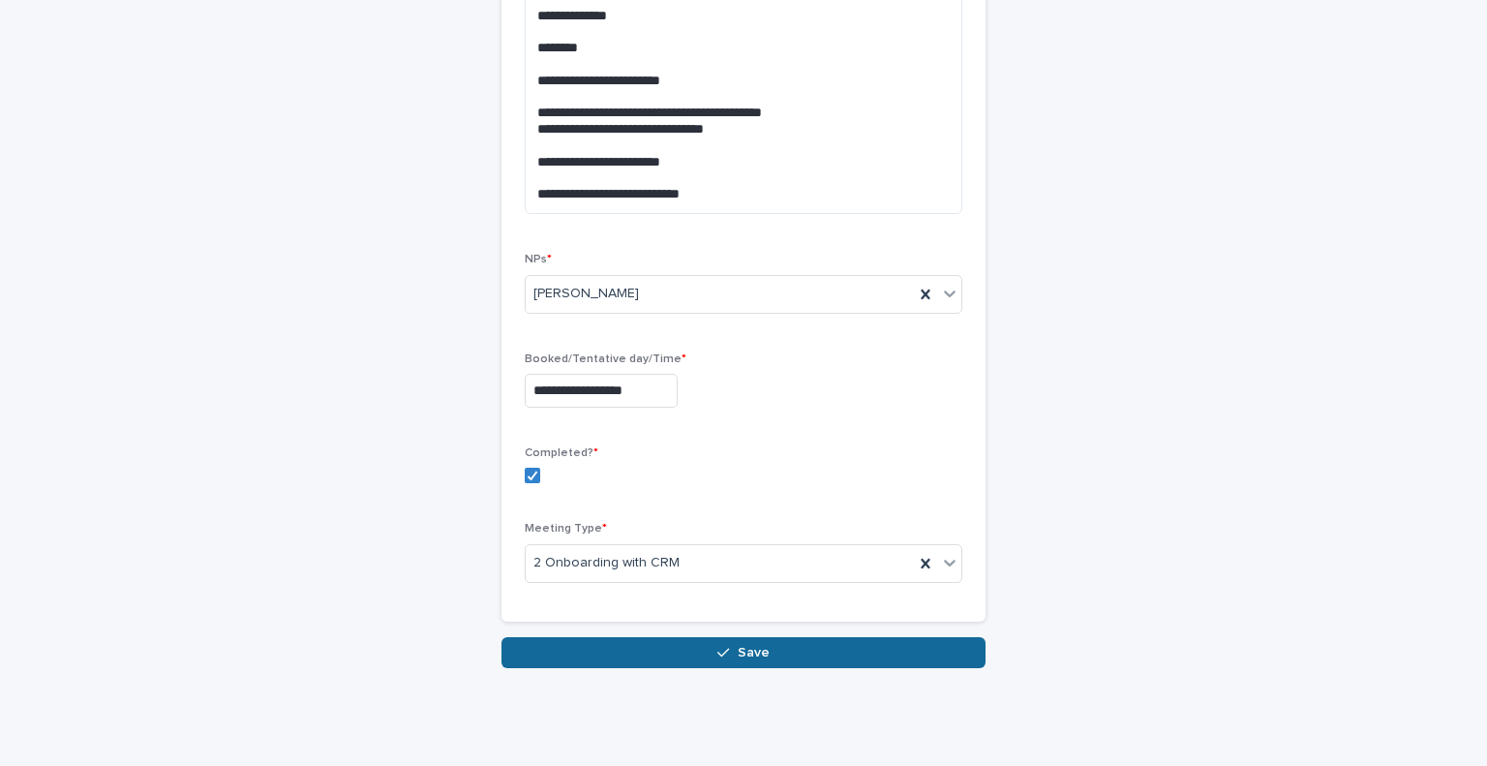
click at [867, 648] on button "Save" at bounding box center [743, 652] width 484 height 31
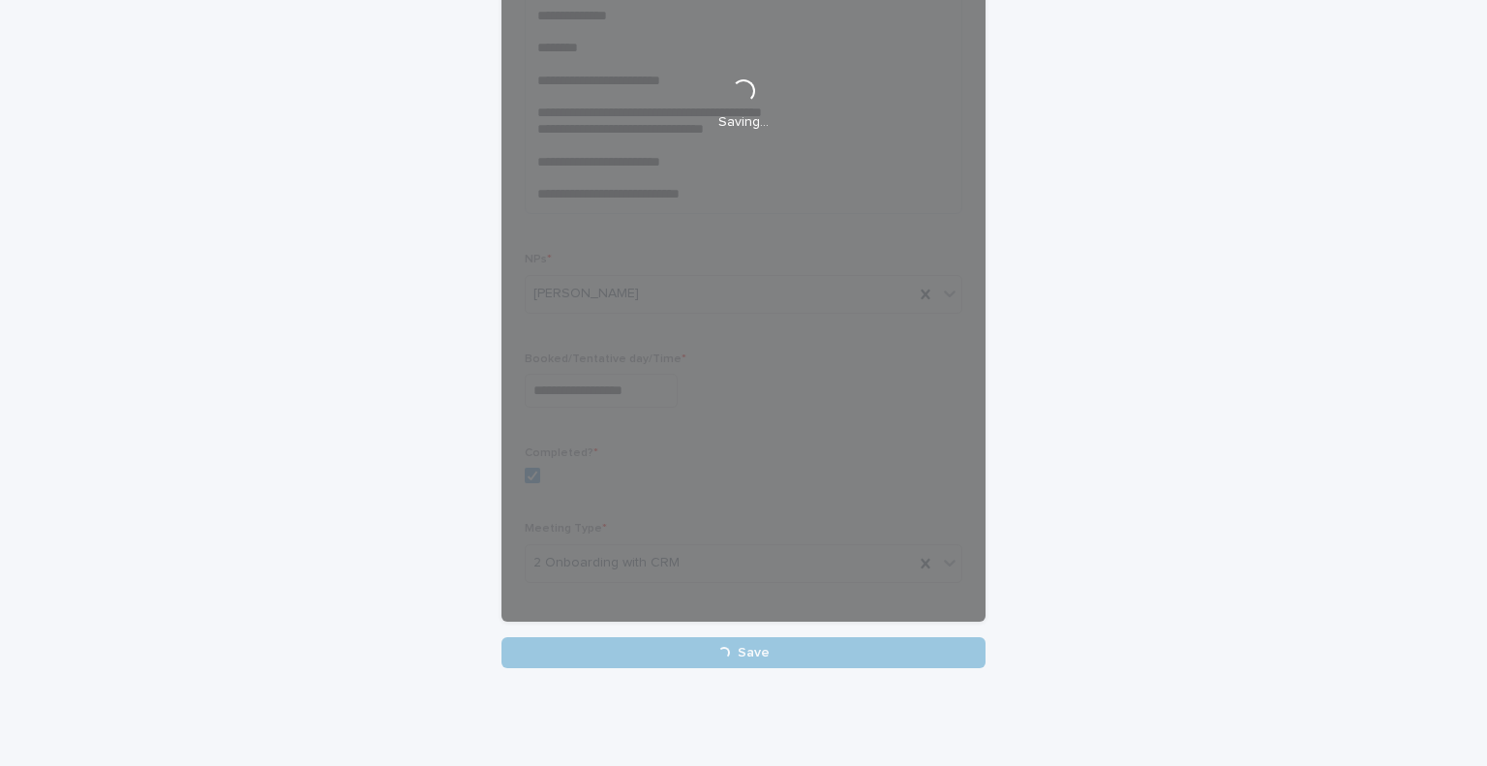
scroll to position [0, 0]
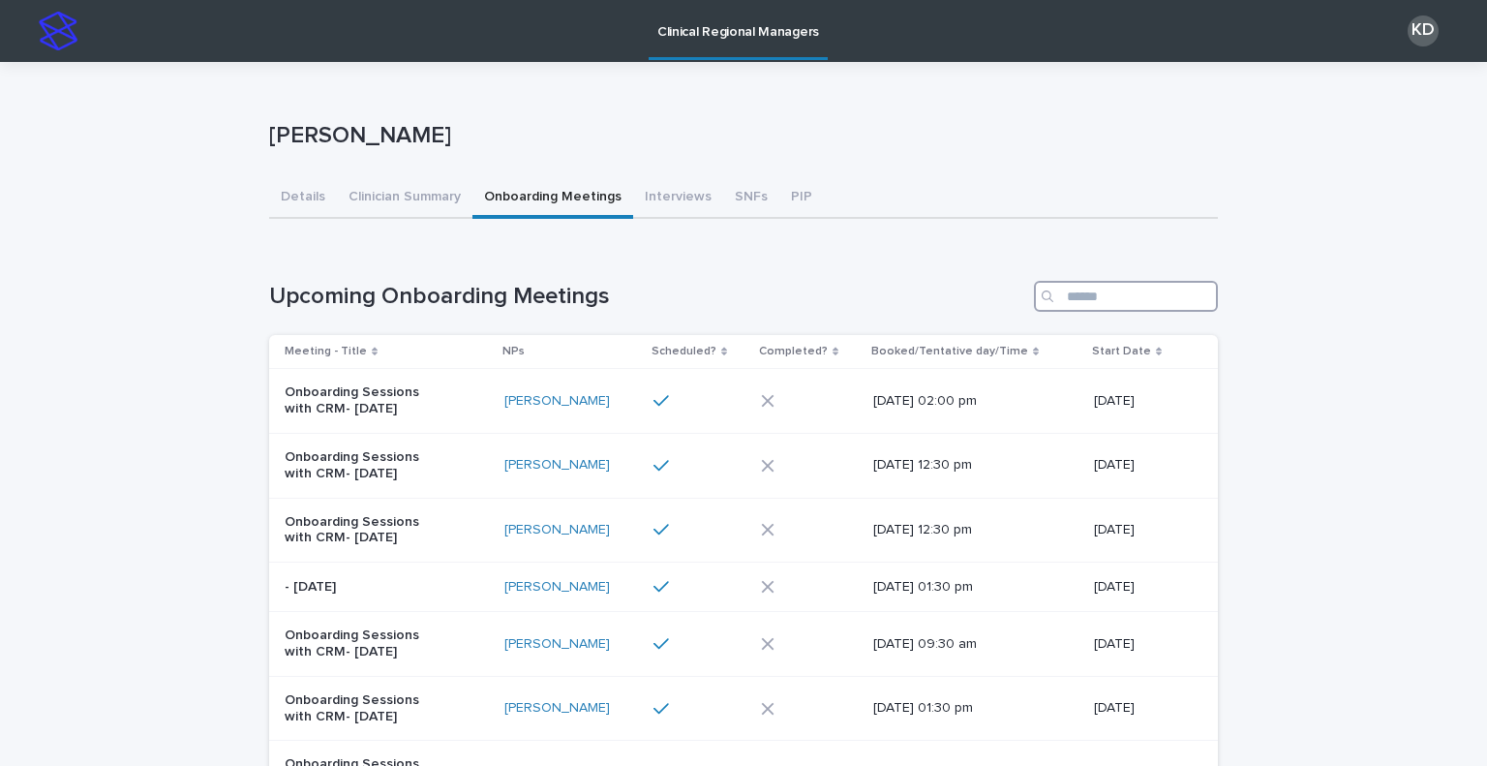
click at [1086, 292] on input "Search" at bounding box center [1126, 296] width 184 height 31
